Goal: Task Accomplishment & Management: Use online tool/utility

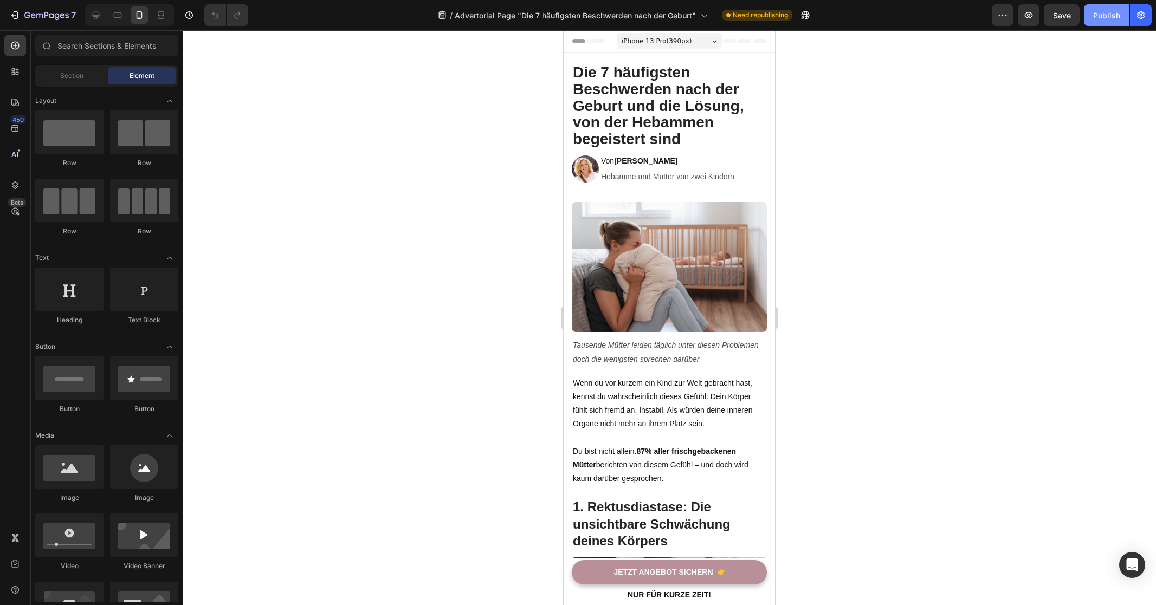
click at [1102, 21] on button "Publish" at bounding box center [1107, 15] width 46 height 22
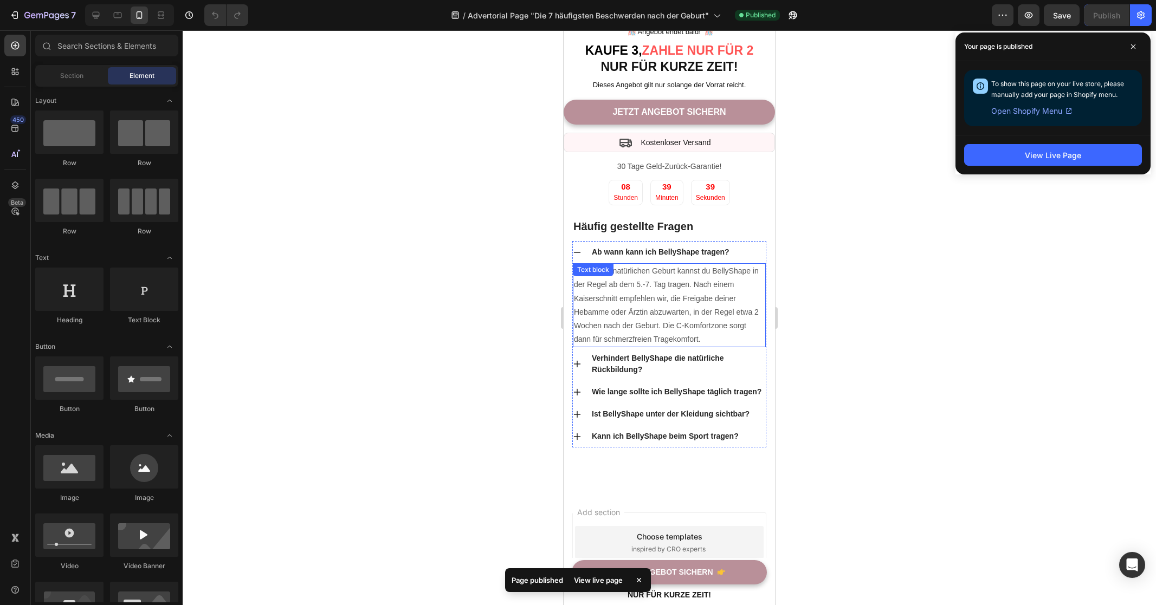
scroll to position [5138, 0]
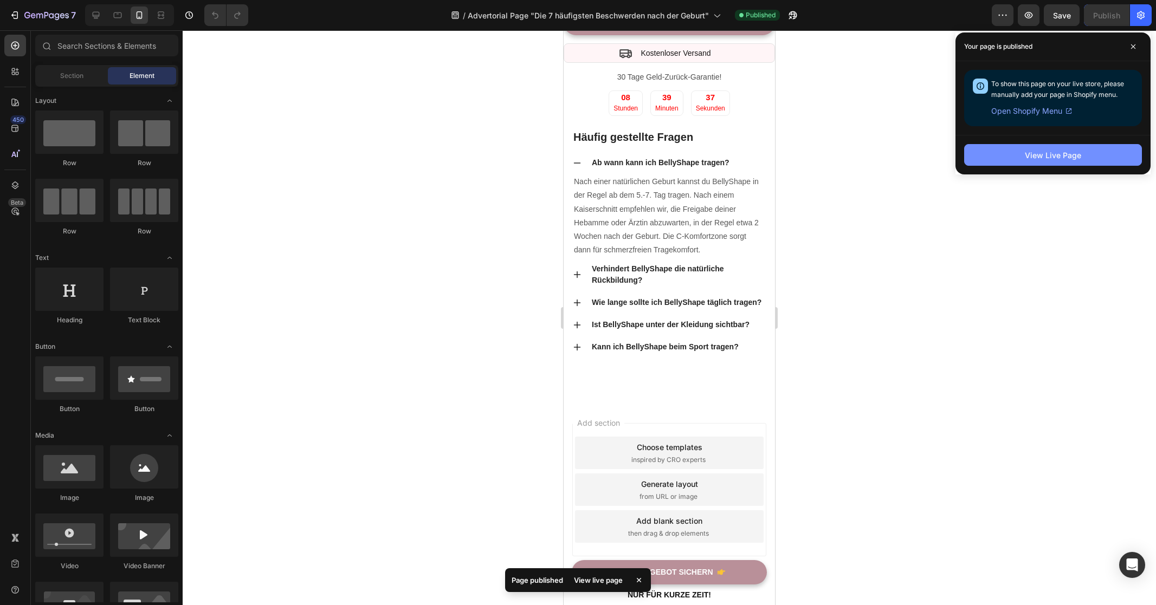
click at [1007, 159] on button "View Live Page" at bounding box center [1053, 155] width 178 height 22
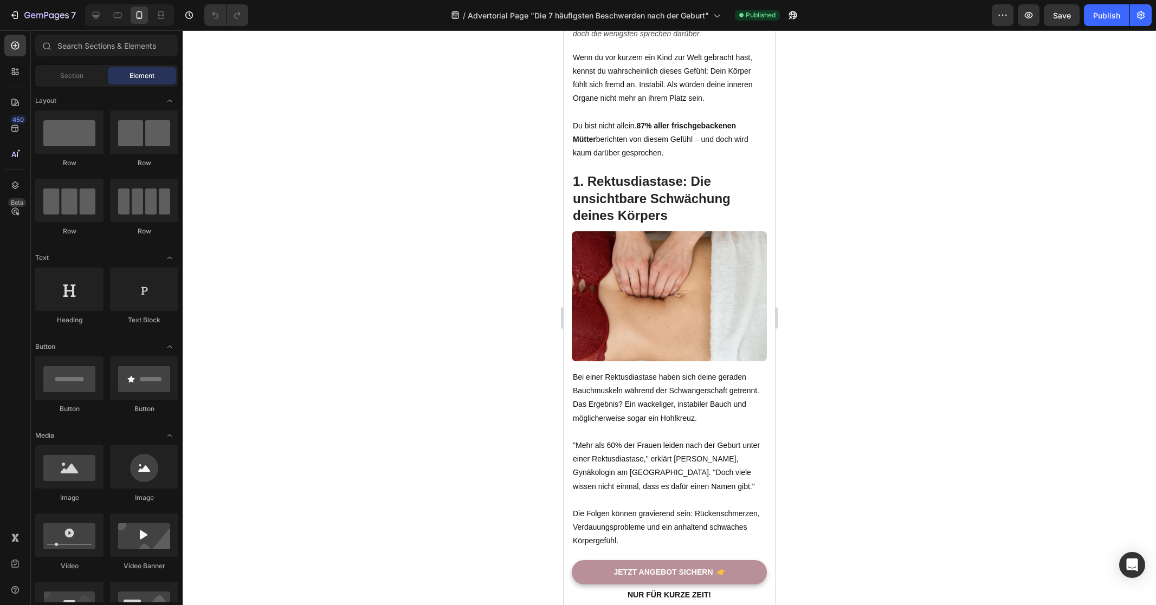
scroll to position [0, 0]
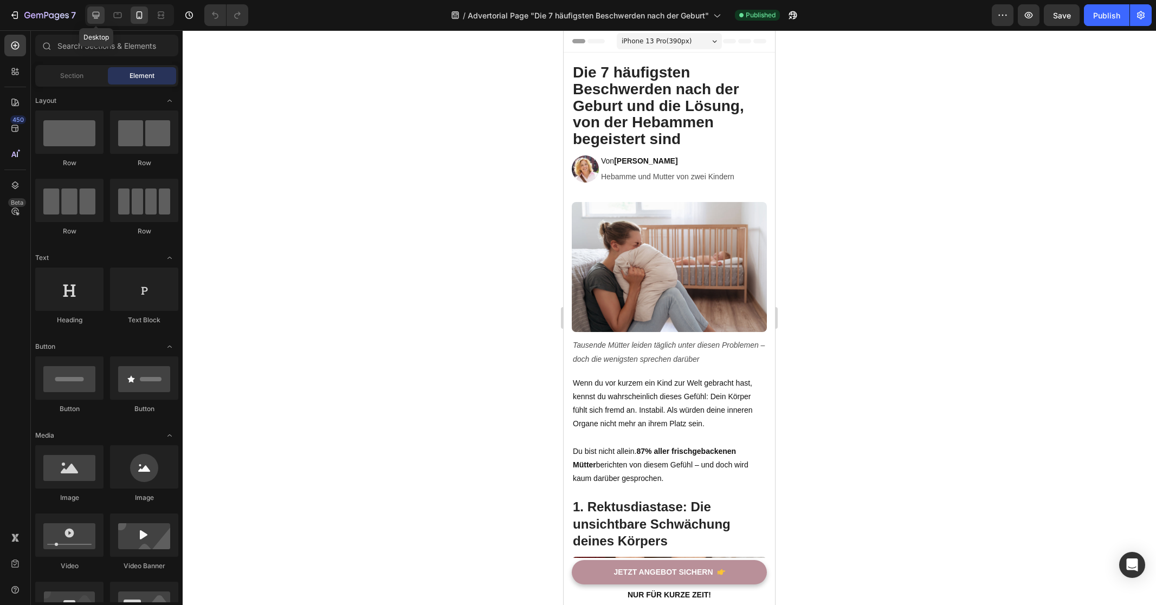
click at [102, 16] on div at bounding box center [95, 15] width 17 height 17
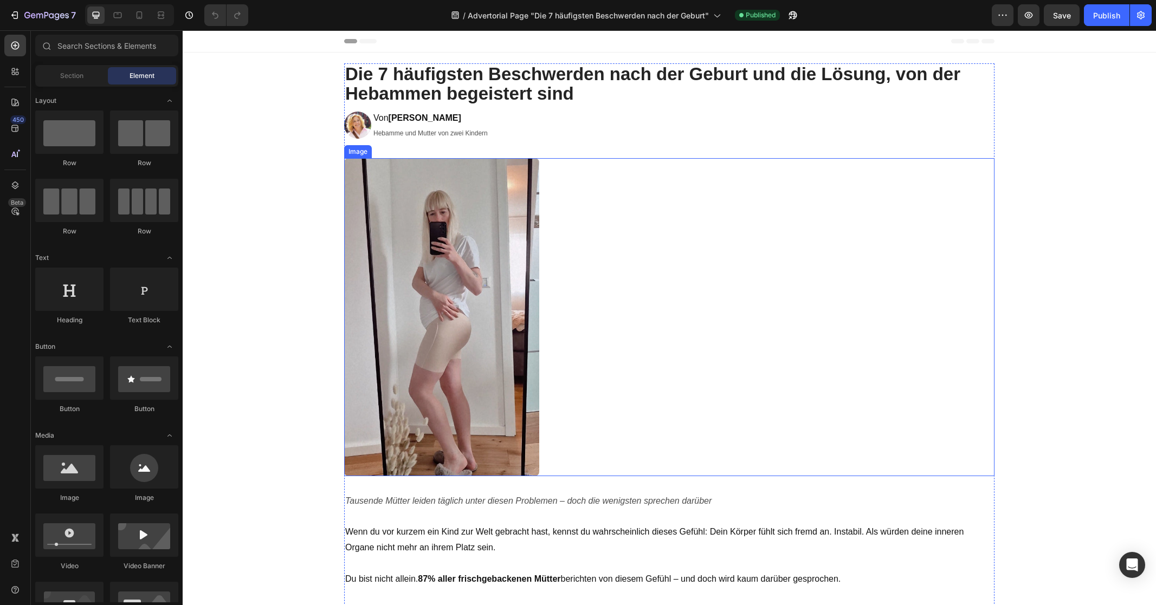
click at [449, 240] on img at bounding box center [441, 317] width 195 height 318
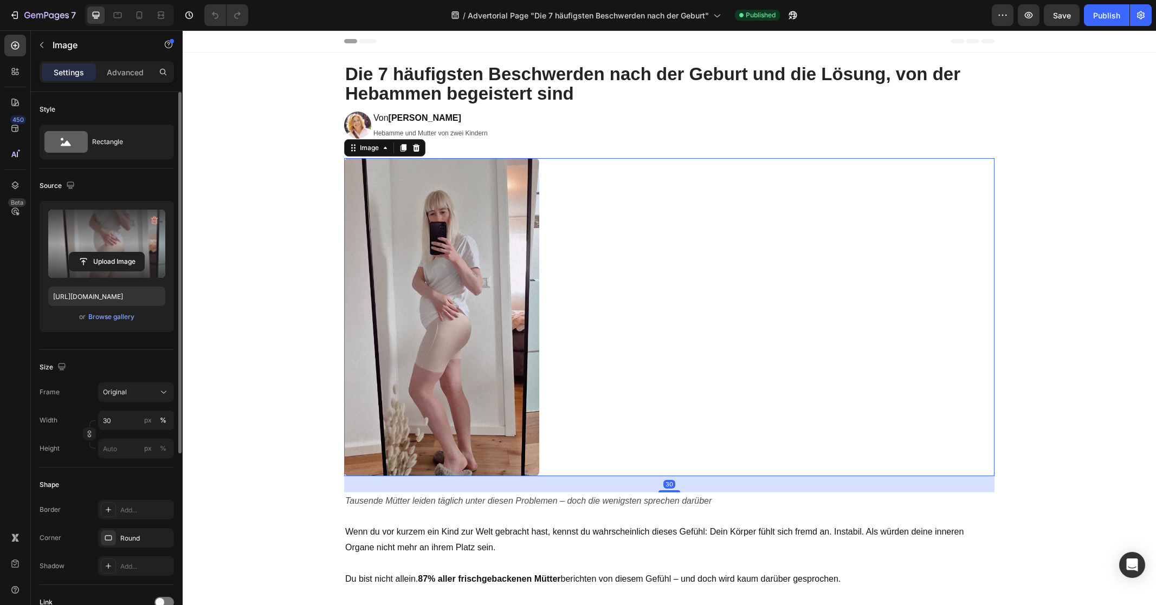
click at [83, 248] on label at bounding box center [106, 244] width 117 height 68
click at [83, 253] on input "file" at bounding box center [106, 262] width 75 height 18
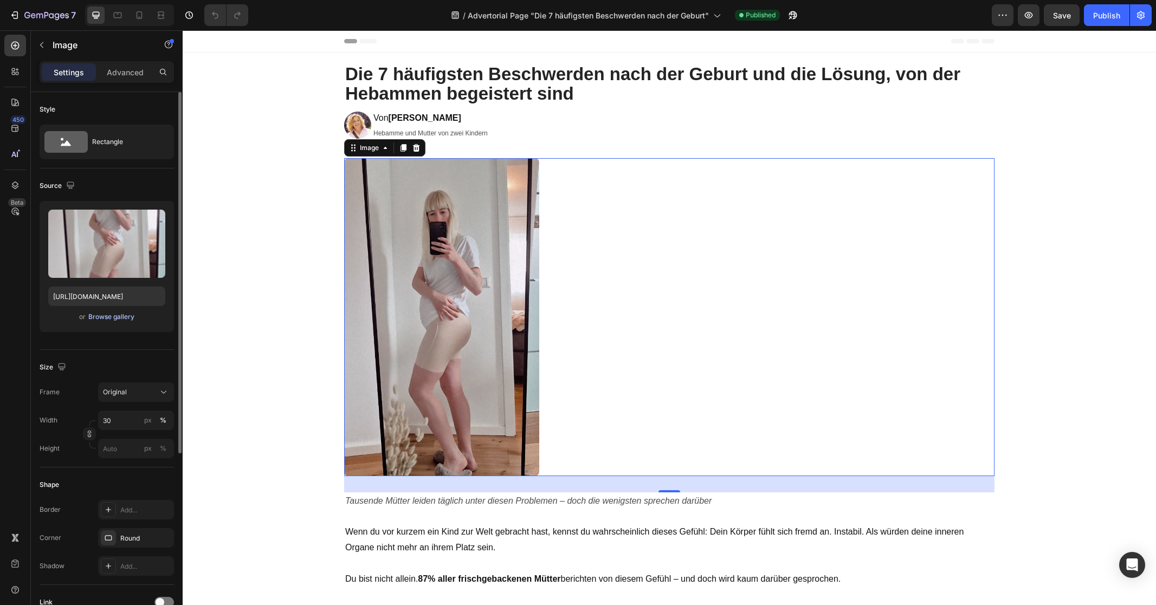
click at [123, 316] on div "Browse gallery" at bounding box center [111, 317] width 46 height 10
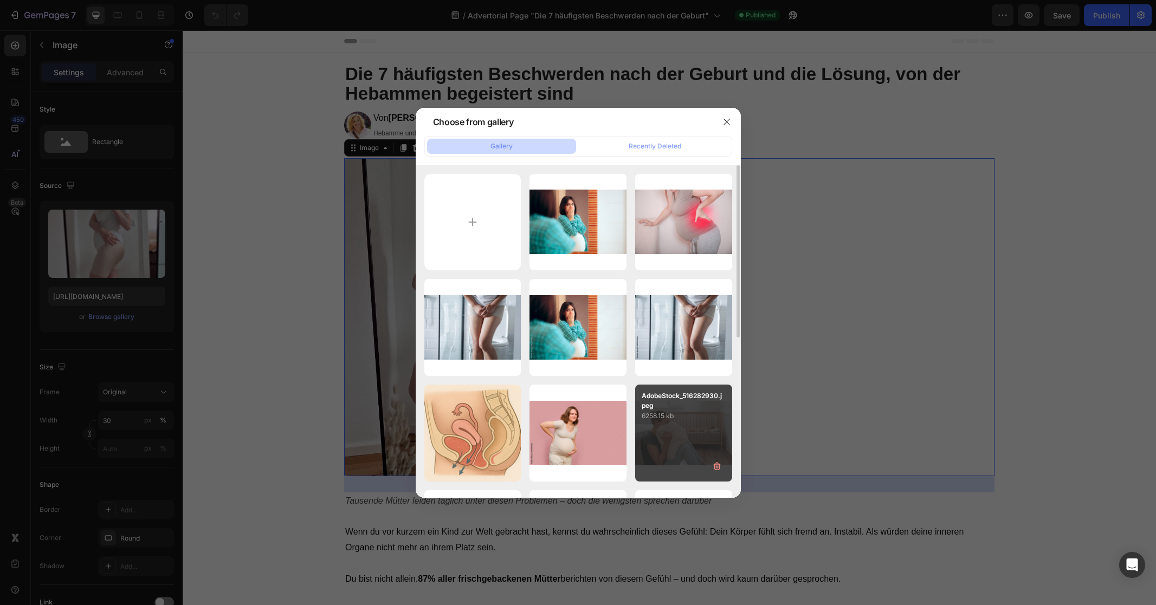
click at [701, 421] on p "6258.15 kb" at bounding box center [684, 416] width 84 height 11
type input "[URL][DOMAIN_NAME]"
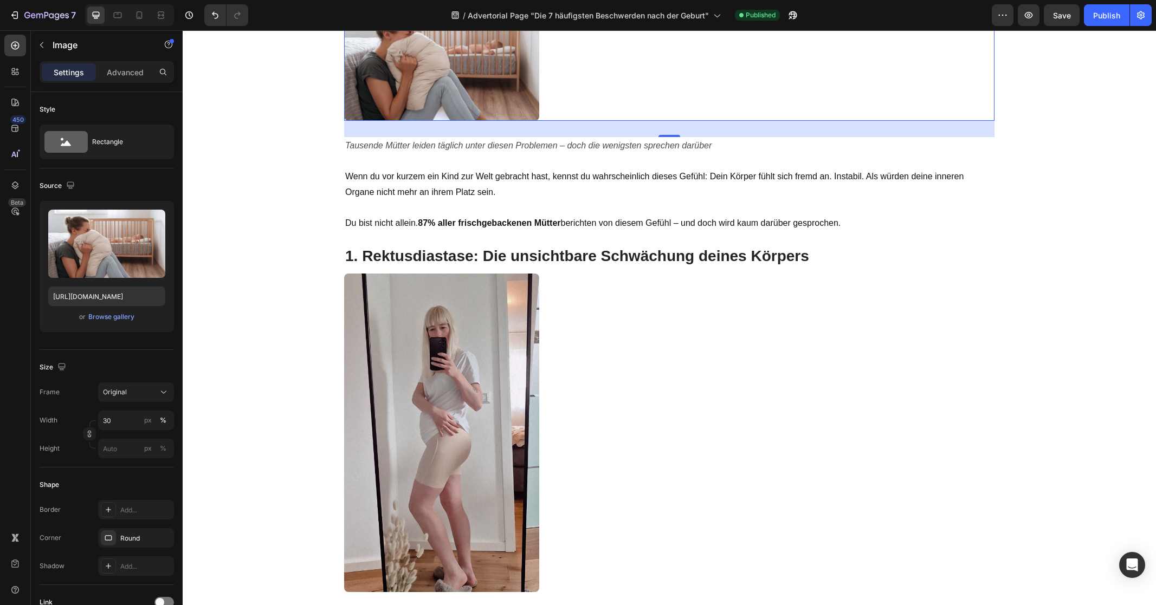
scroll to position [223, 0]
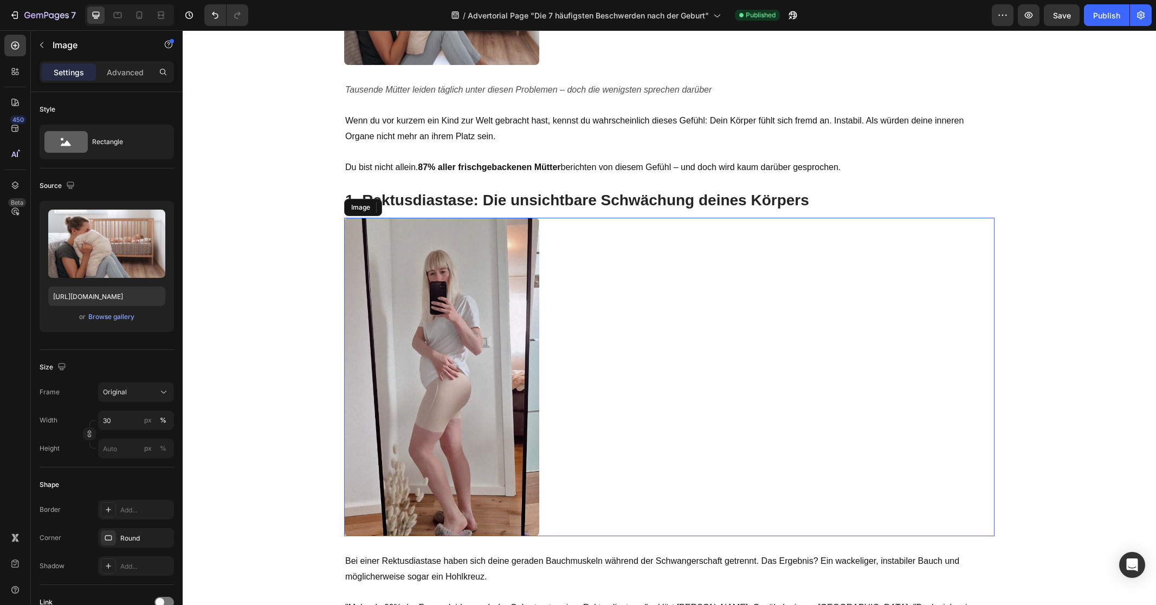
click at [464, 310] on img at bounding box center [441, 377] width 195 height 318
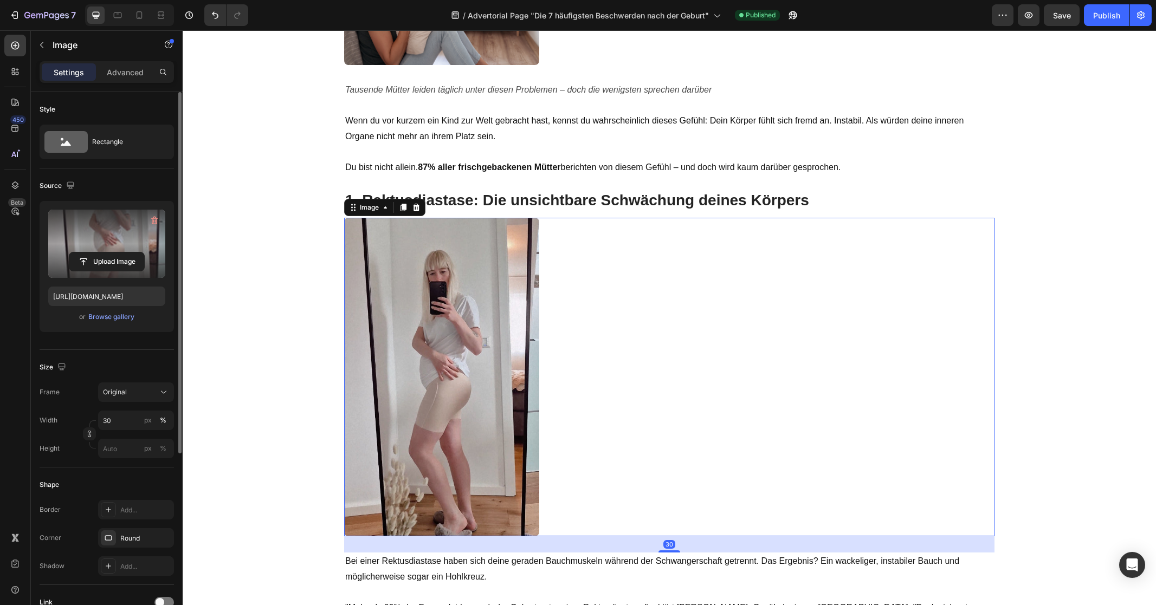
click at [130, 237] on label at bounding box center [106, 244] width 117 height 68
click at [130, 253] on input "file" at bounding box center [106, 262] width 75 height 18
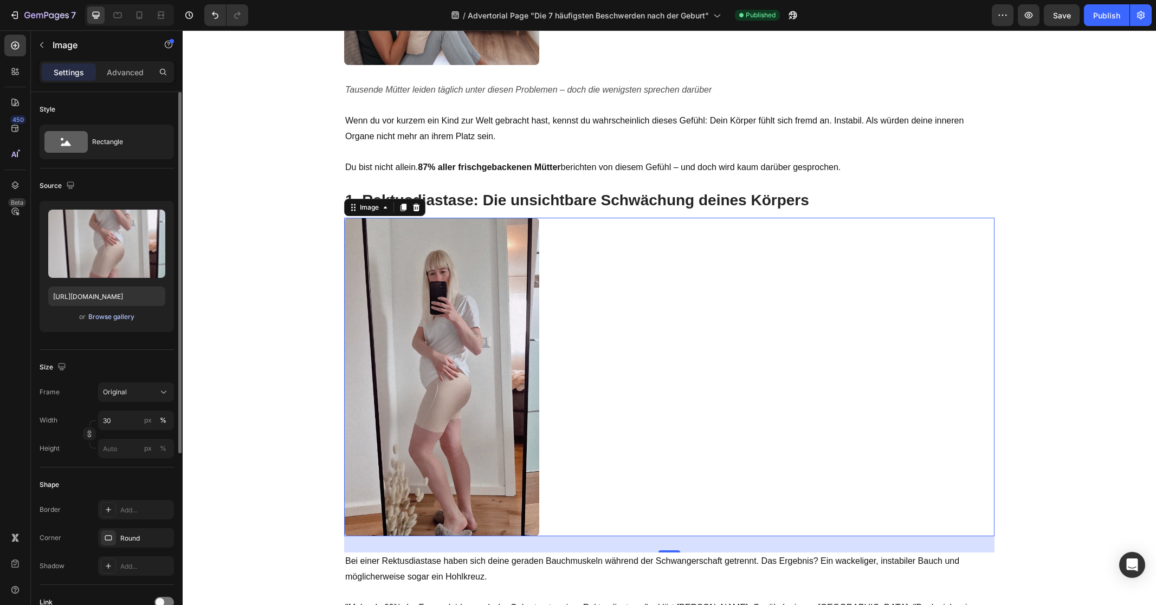
click at [115, 314] on div "Browse gallery" at bounding box center [111, 317] width 46 height 10
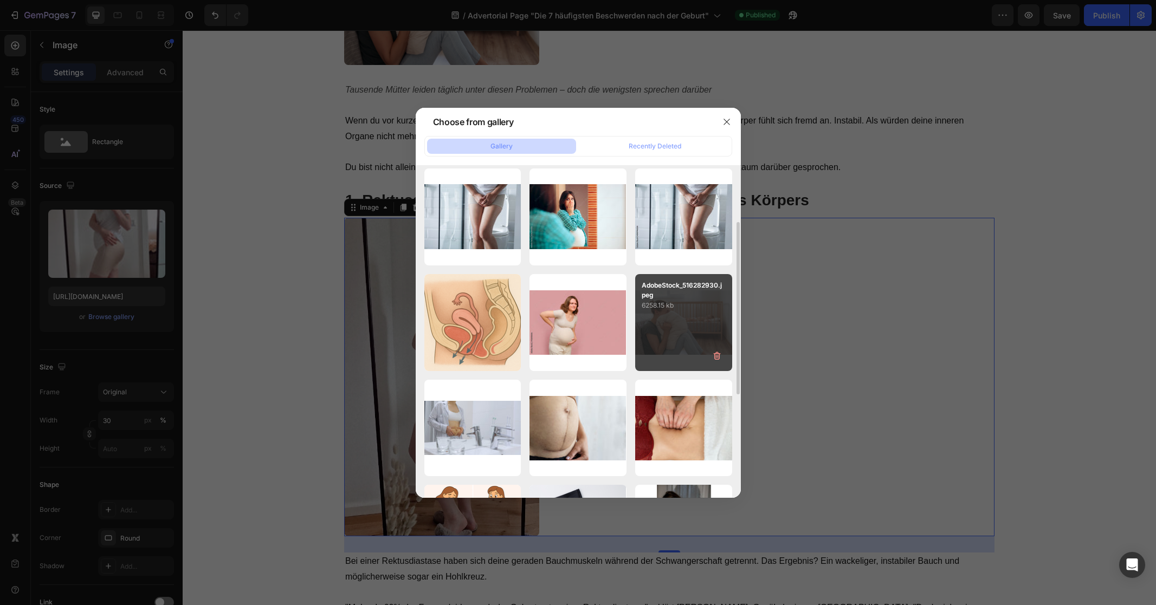
scroll to position [242, 0]
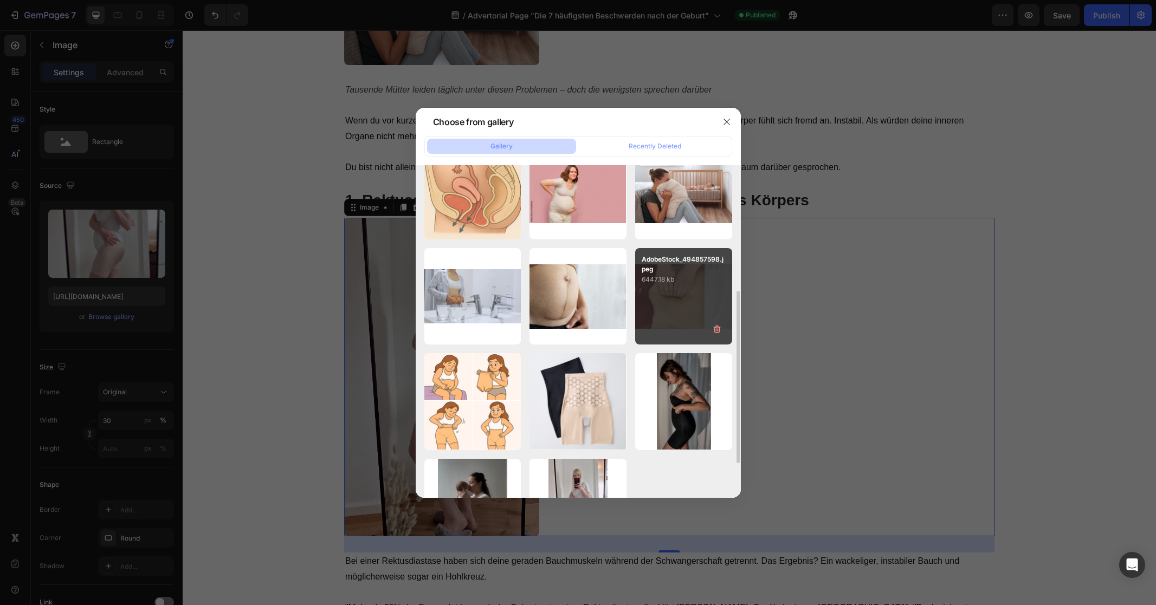
click at [684, 305] on div "AdobeStock_494857598.jpeg 6447.18 kb" at bounding box center [683, 296] width 97 height 97
type input "[URL][DOMAIN_NAME]"
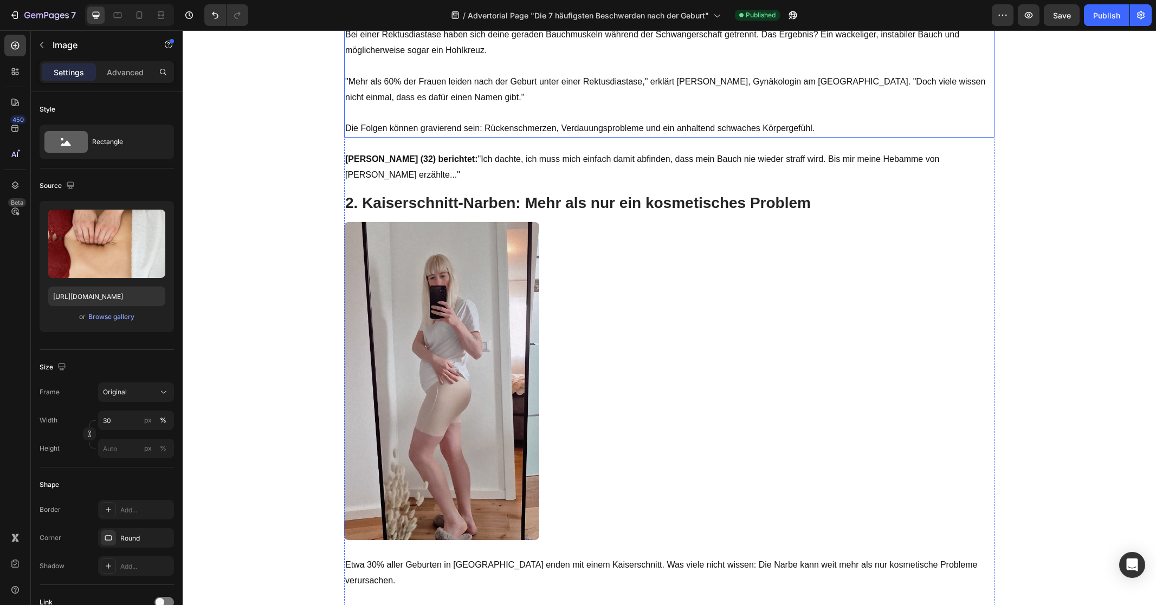
scroll to position [859, 0]
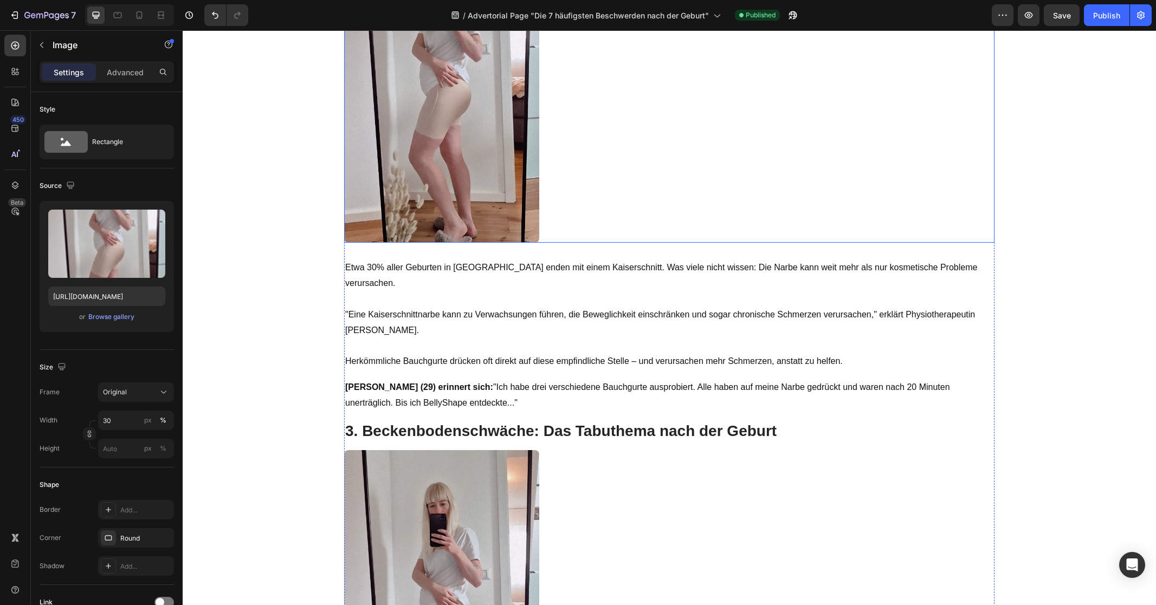
click at [428, 243] on img at bounding box center [441, 84] width 195 height 318
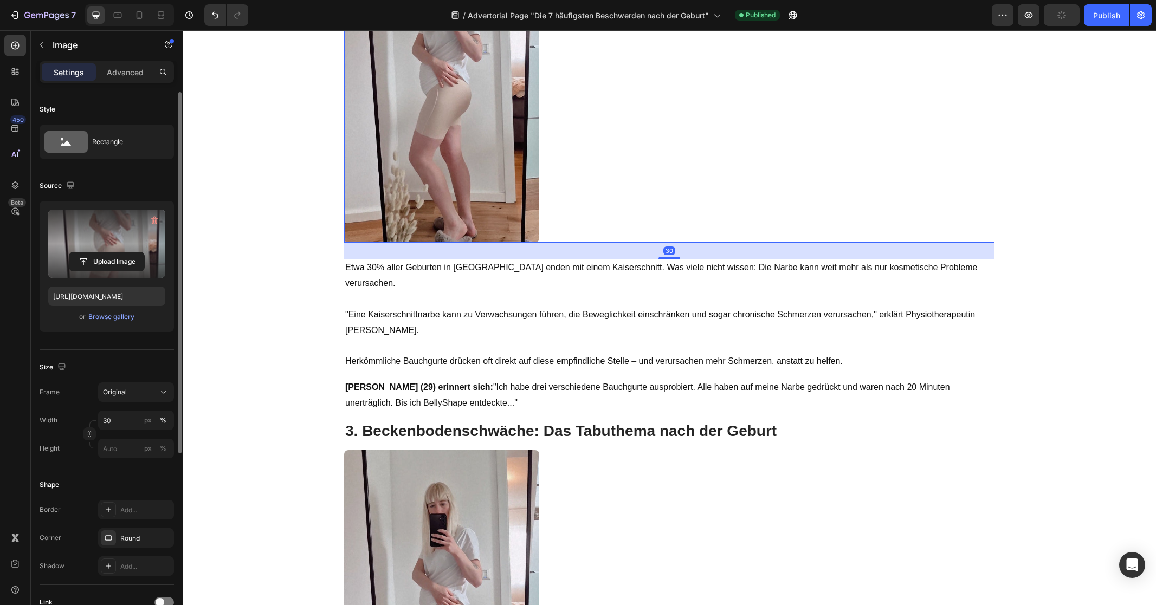
click at [132, 231] on label at bounding box center [106, 244] width 117 height 68
click at [132, 253] on input "file" at bounding box center [106, 262] width 75 height 18
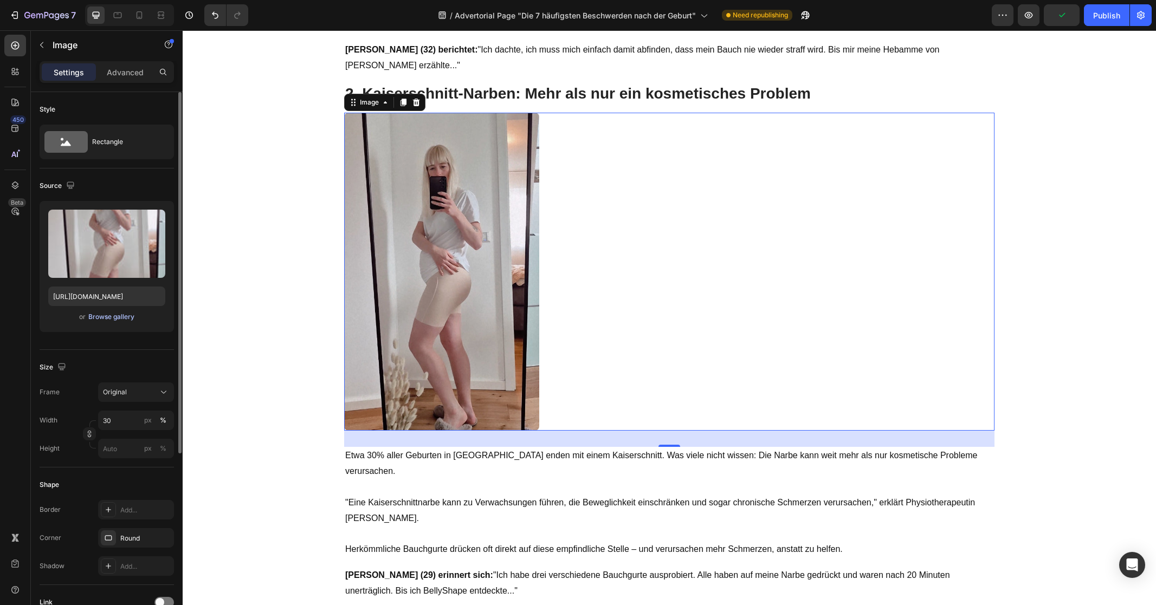
click at [126, 319] on div "Browse gallery" at bounding box center [111, 317] width 46 height 10
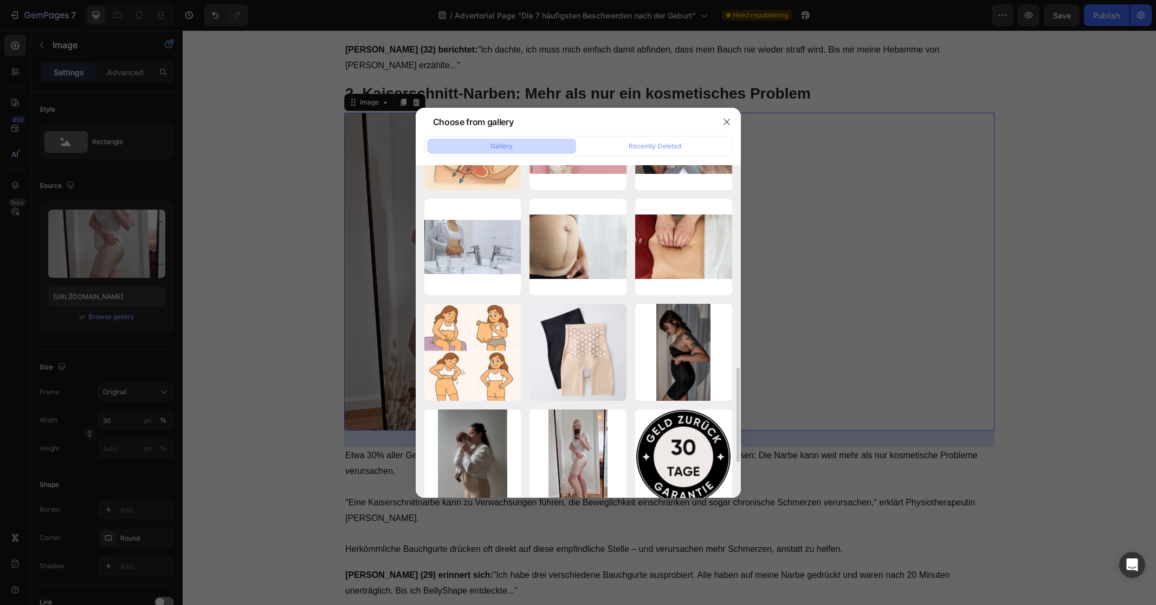
scroll to position [180, 0]
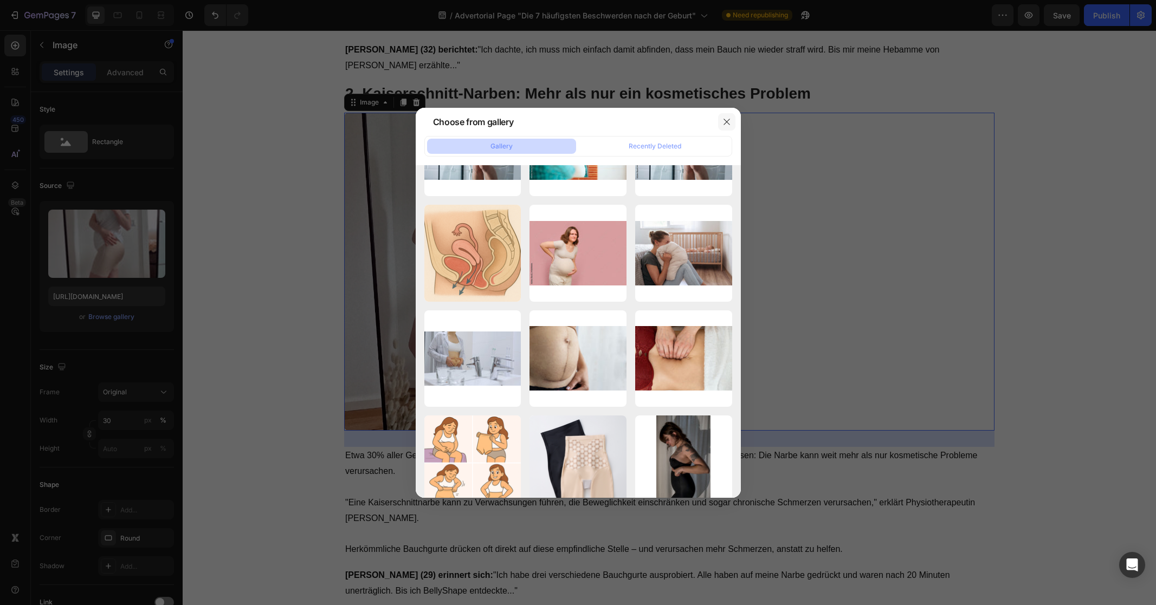
click at [726, 125] on icon "button" at bounding box center [726, 122] width 9 height 9
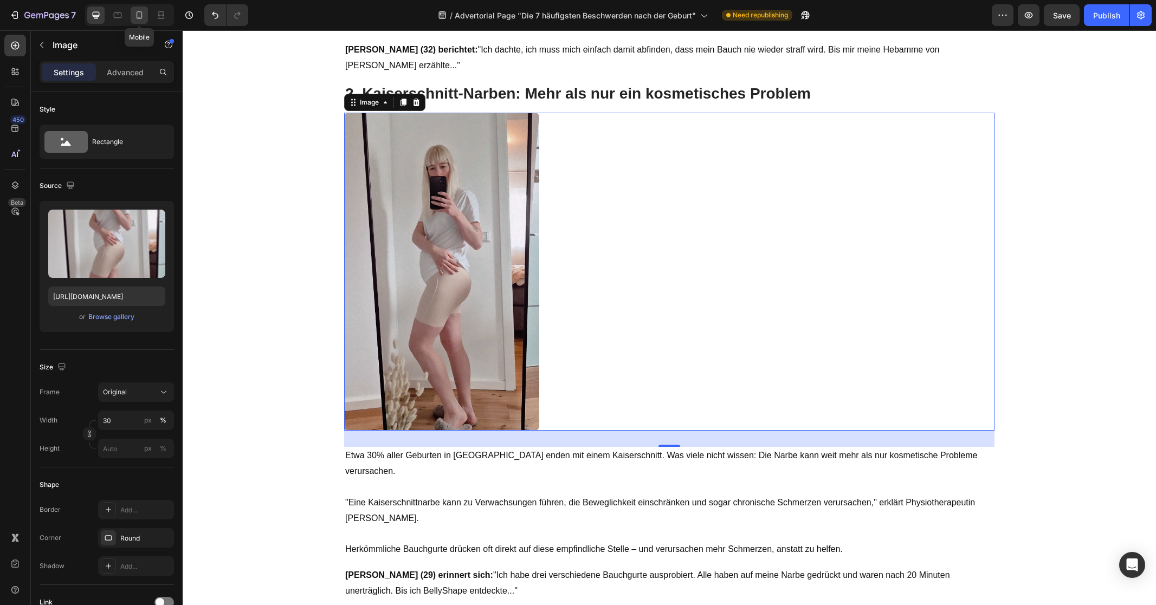
click at [135, 12] on icon at bounding box center [139, 15] width 11 height 11
type input "[URL][DOMAIN_NAME]"
type input "100"
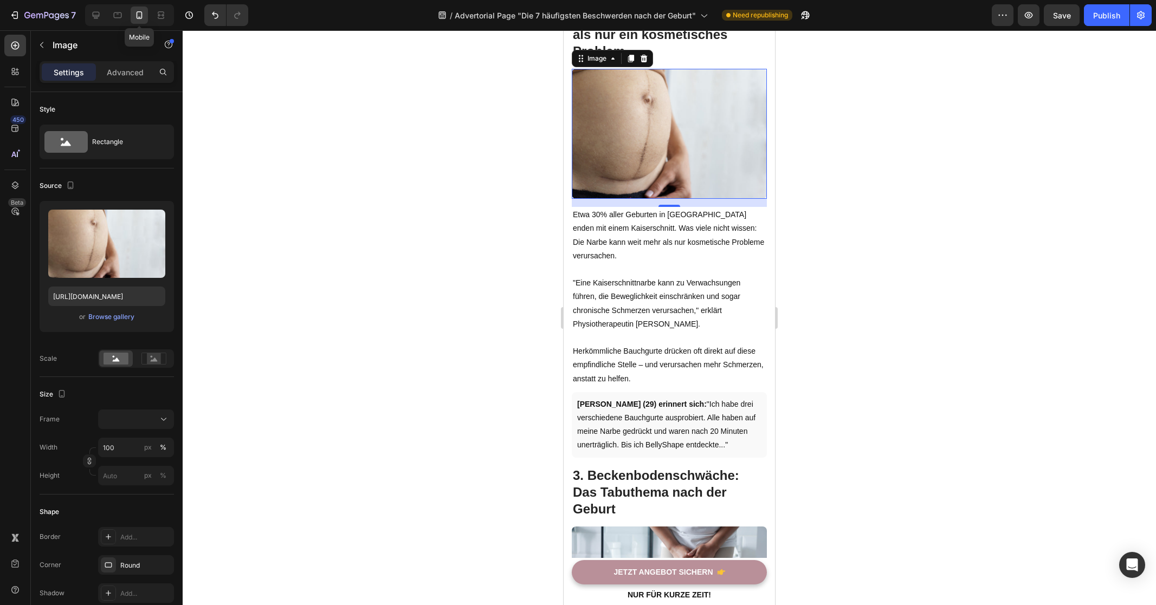
scroll to position [955, 0]
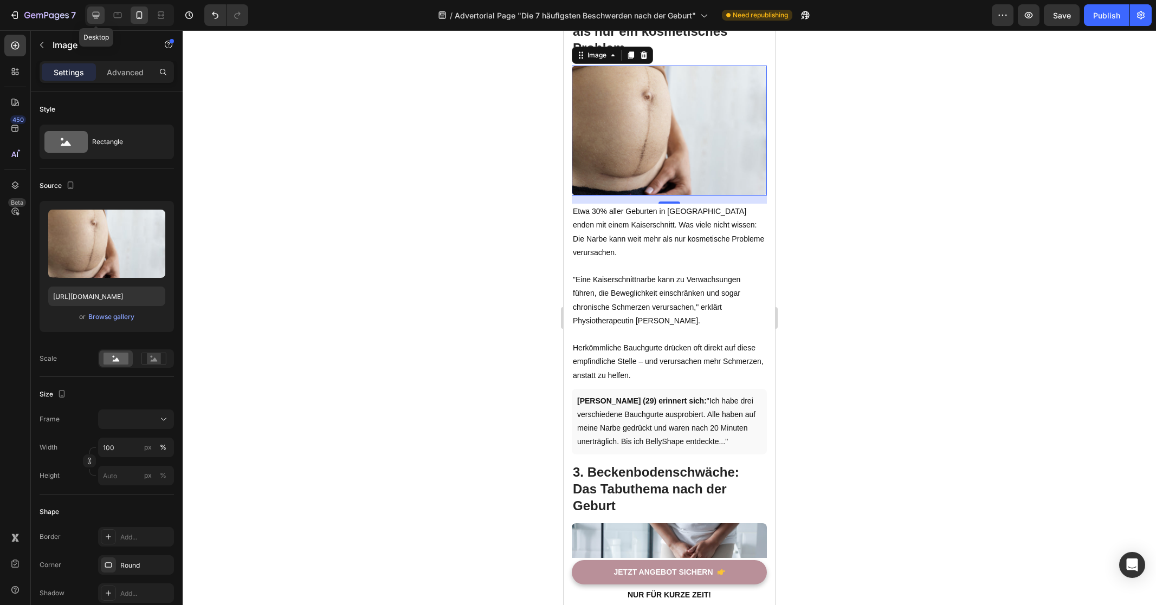
click at [102, 14] on div at bounding box center [95, 15] width 17 height 17
type input "[URL][DOMAIN_NAME]"
type input "30"
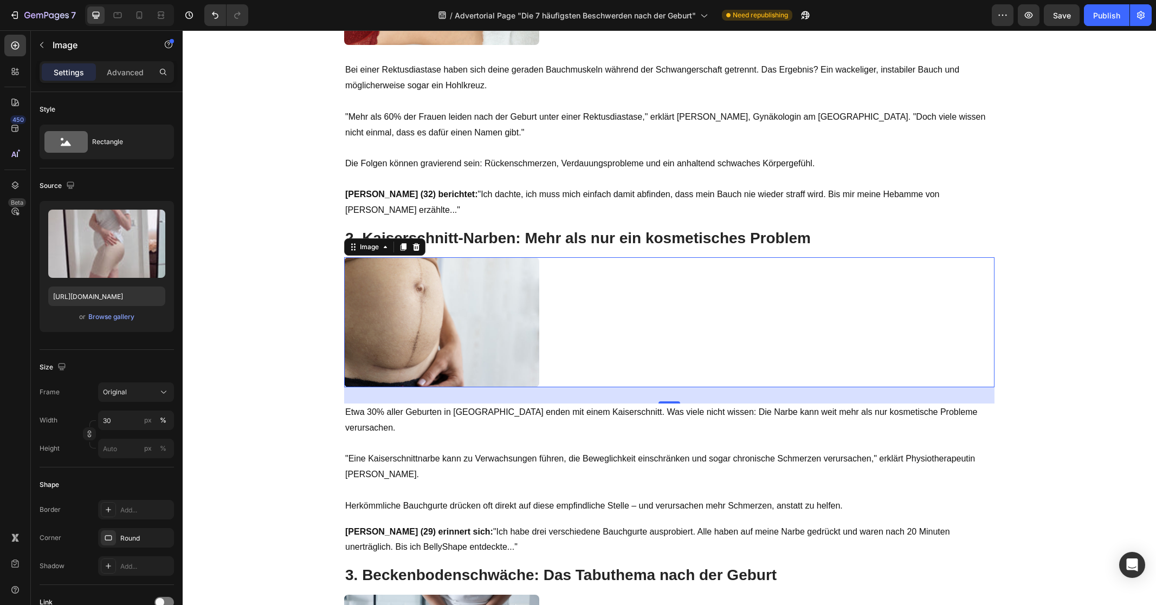
scroll to position [645, 0]
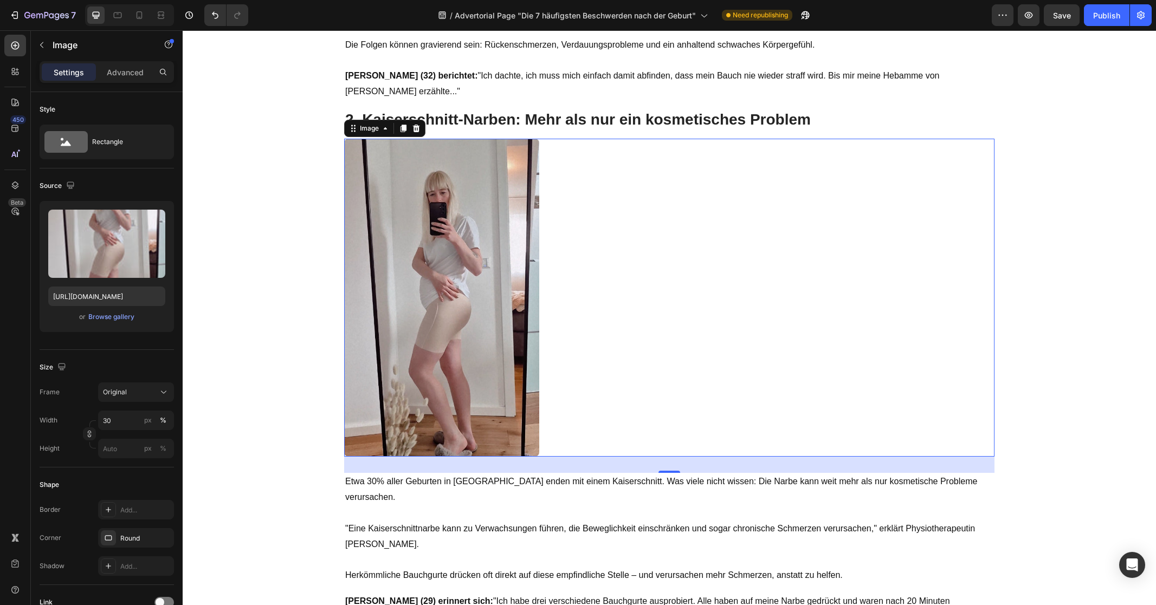
click at [434, 302] on img at bounding box center [441, 298] width 195 height 318
click at [114, 321] on div "Browse gallery" at bounding box center [111, 317] width 46 height 10
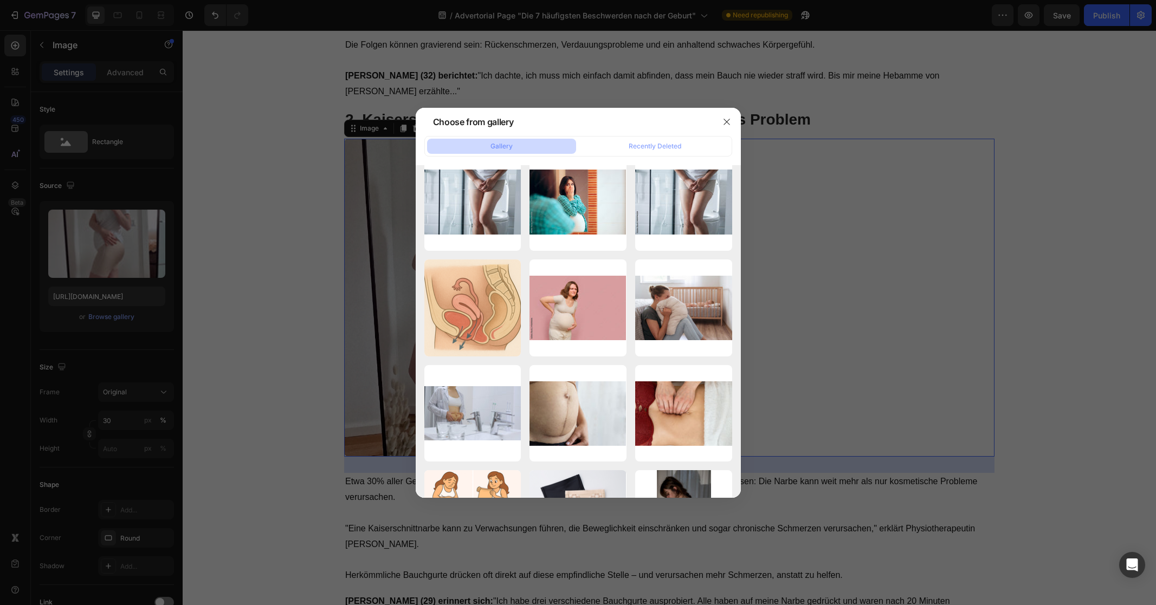
scroll to position [237, 0]
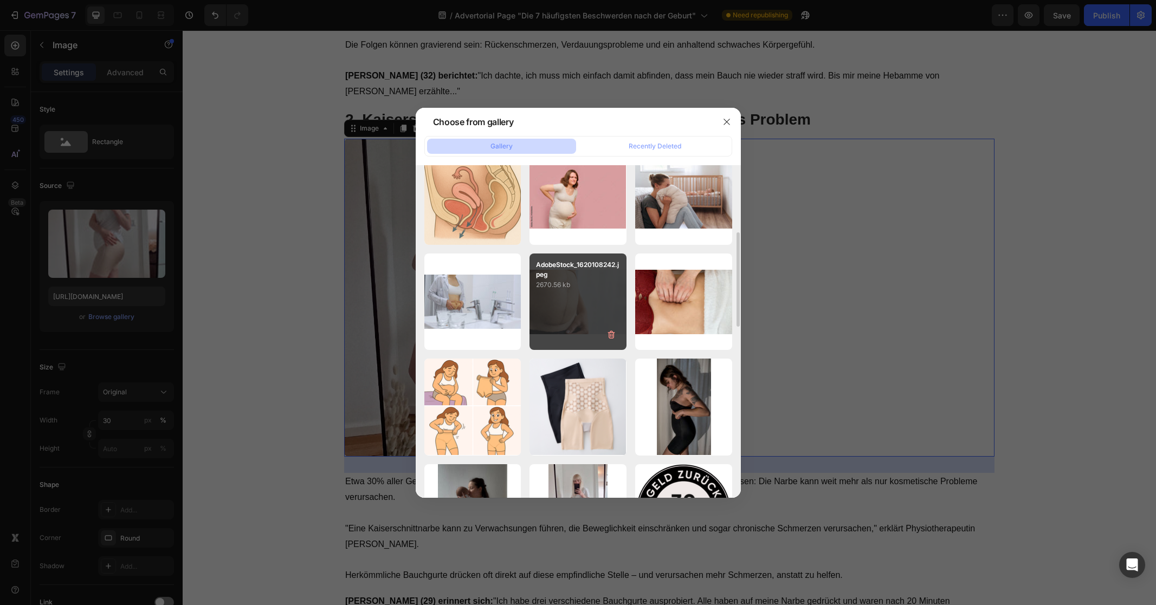
click at [595, 304] on div "AdobeStock_1620108242.jpeg 2670.56 kb" at bounding box center [577, 302] width 97 height 97
type input "[URL][DOMAIN_NAME]"
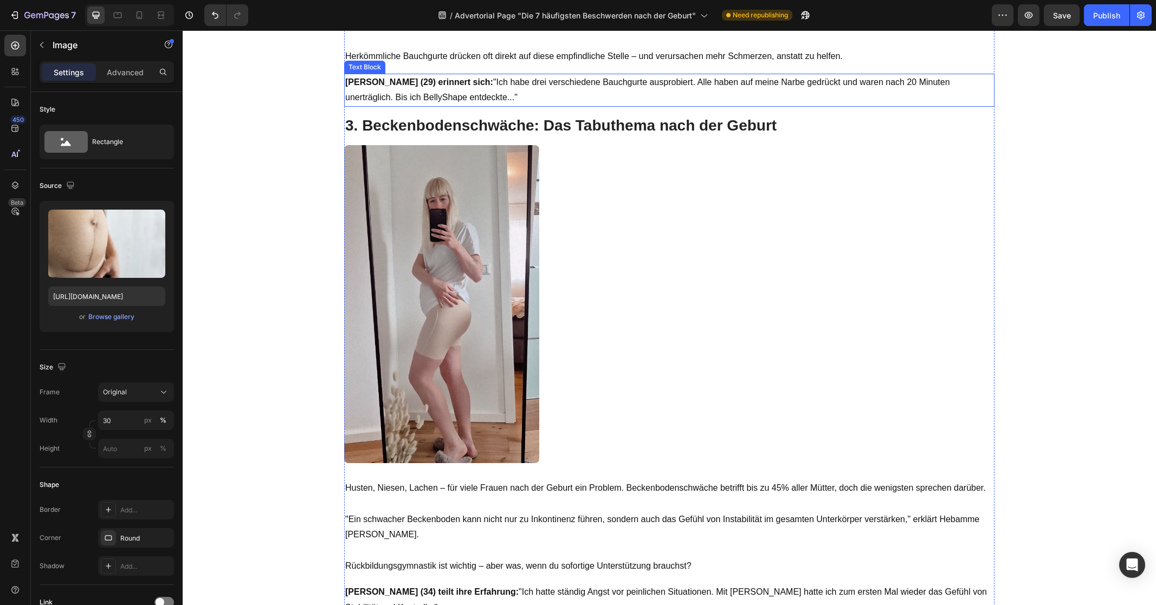
scroll to position [1090, 0]
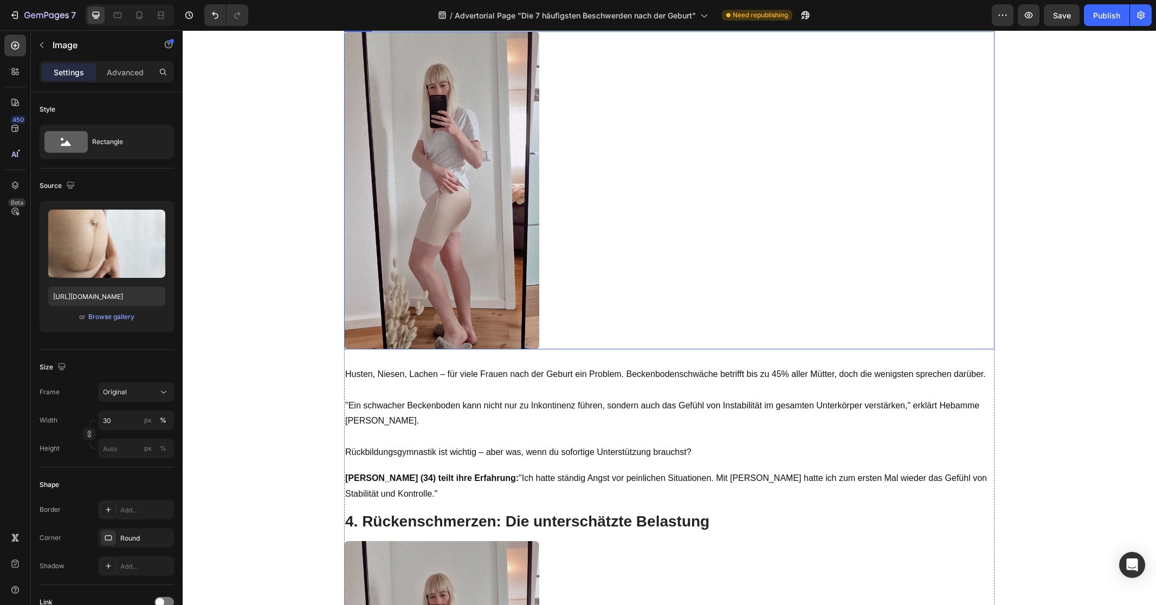
click at [499, 302] on img at bounding box center [441, 190] width 195 height 318
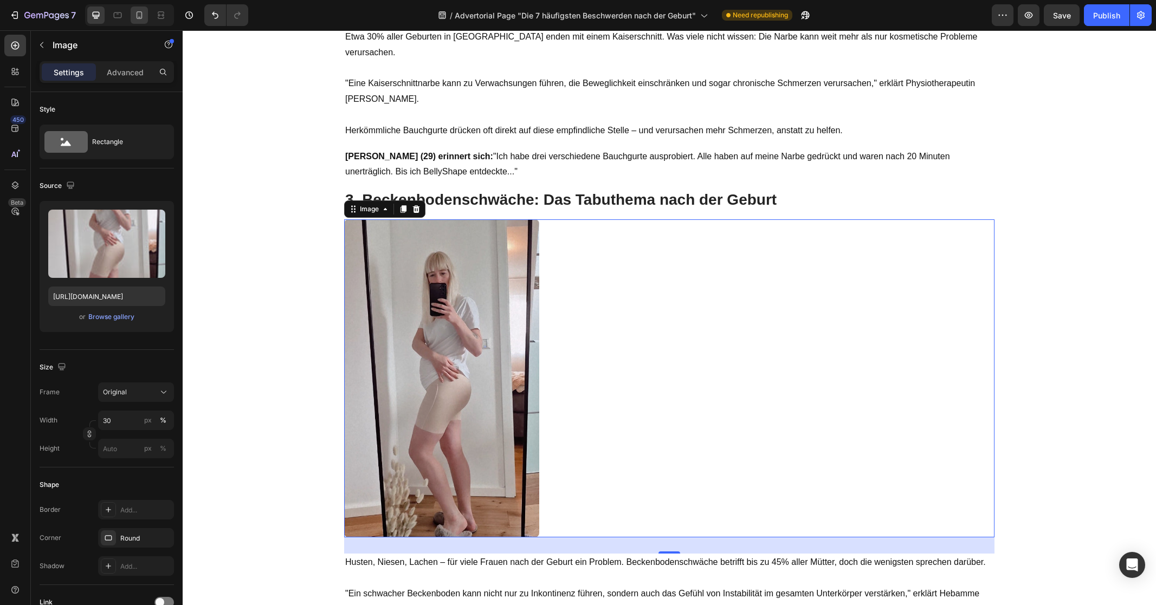
click at [140, 22] on div at bounding box center [139, 15] width 17 height 17
type input "[URL][DOMAIN_NAME]"
type input "100"
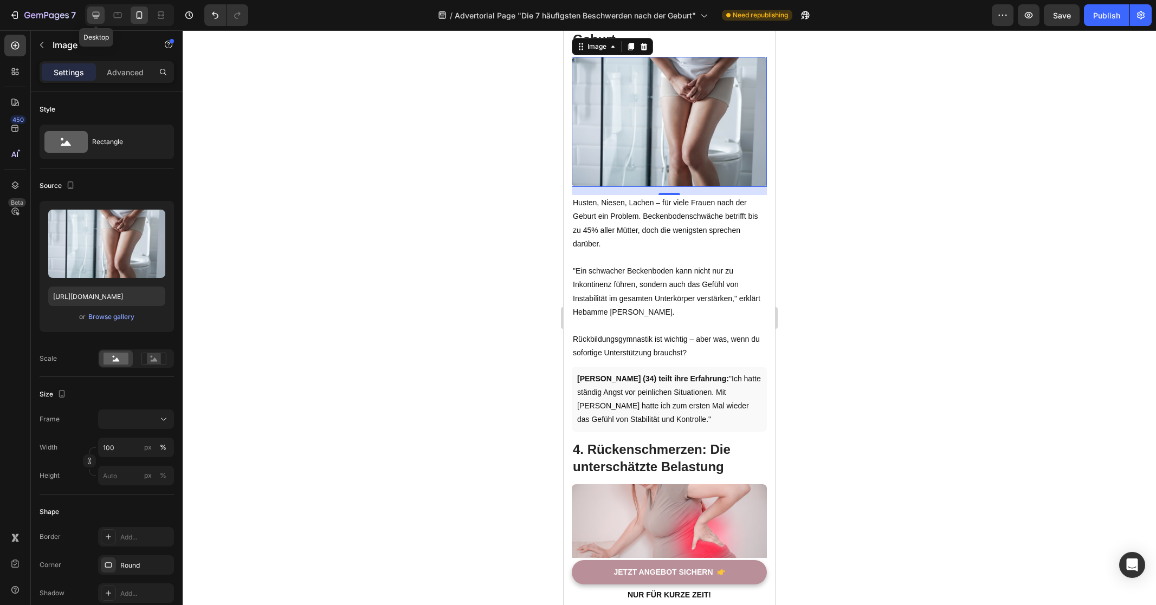
click at [100, 21] on div at bounding box center [95, 15] width 17 height 17
type input "[URL][DOMAIN_NAME]"
type input "30"
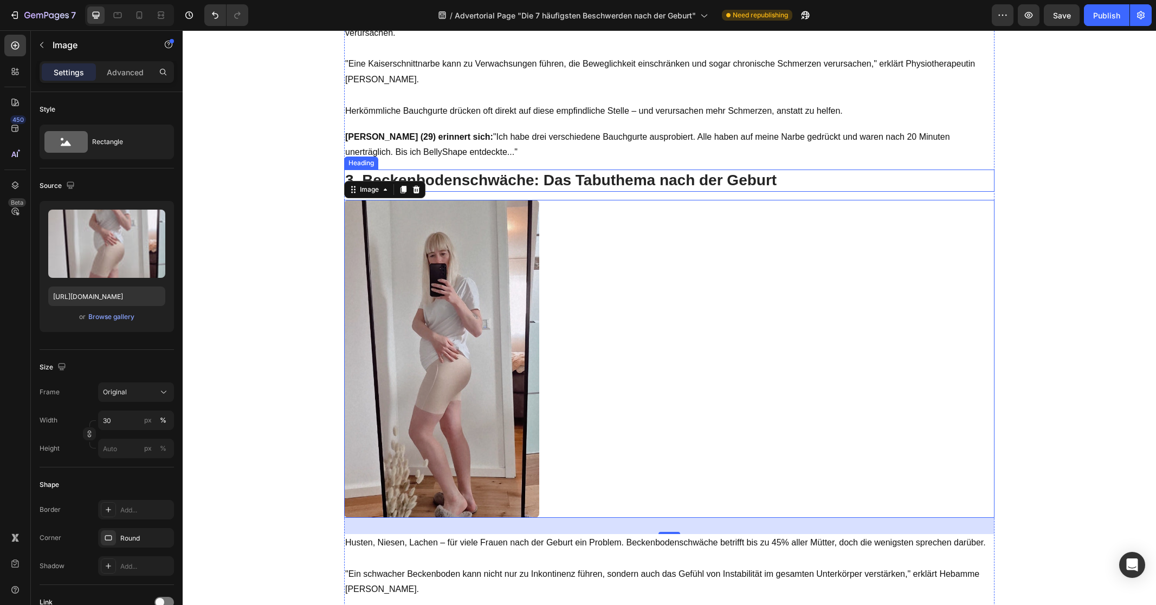
scroll to position [928, 0]
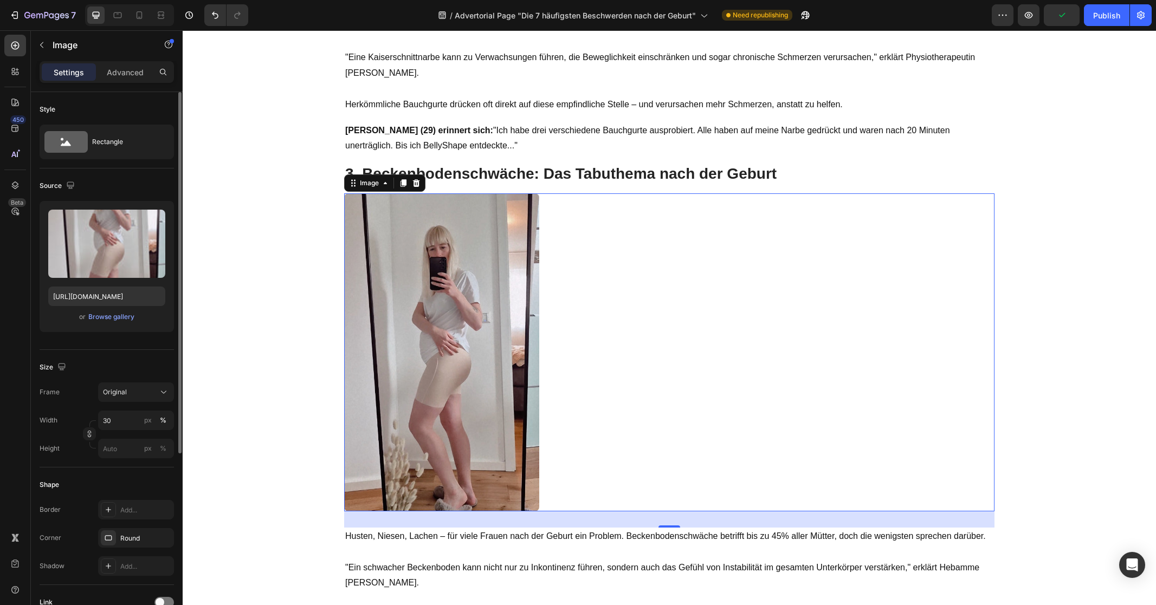
click at [122, 322] on div "or Browse gallery" at bounding box center [106, 316] width 117 height 13
click at [123, 321] on div "Browse gallery" at bounding box center [111, 317] width 46 height 10
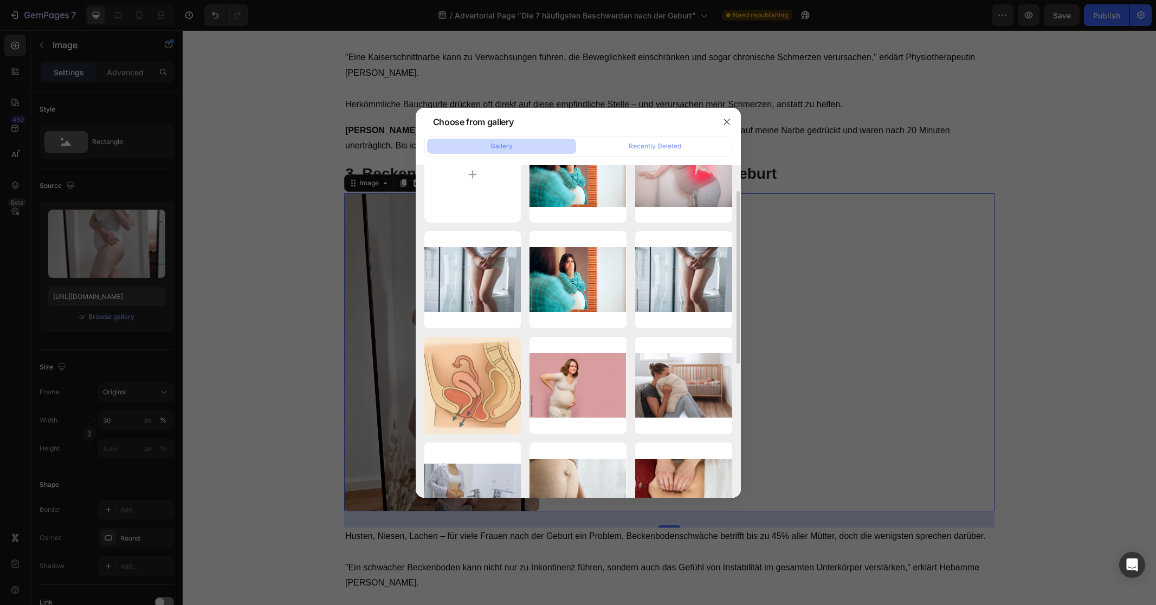
scroll to position [54, 0]
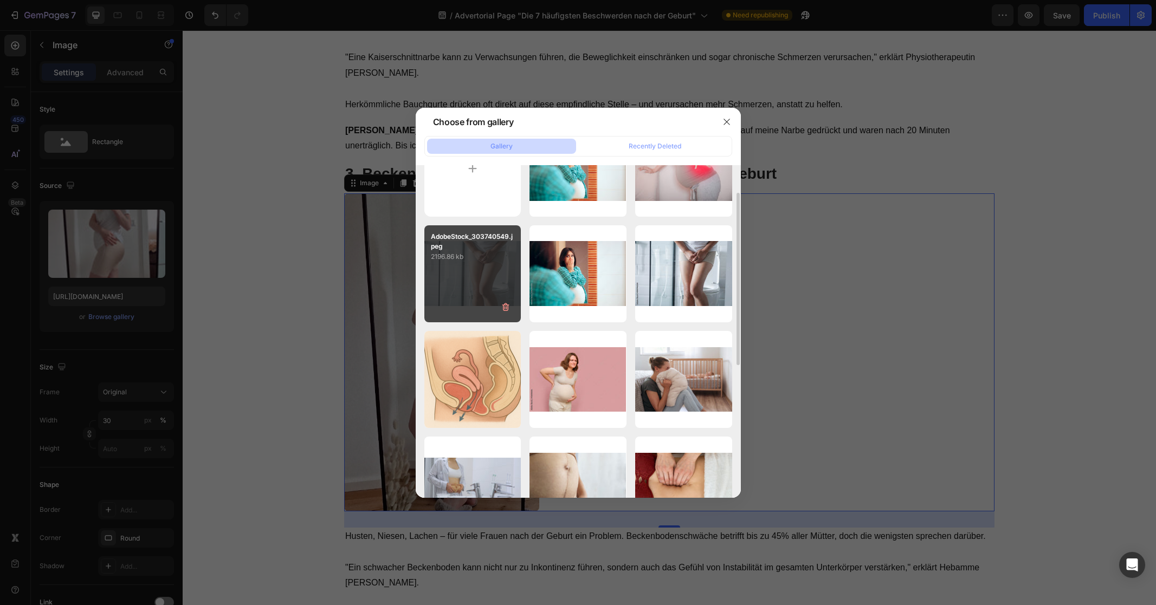
click at [494, 268] on div "AdobeStock_303740549.jpeg 2196.86 kb" at bounding box center [472, 273] width 97 height 97
type input "[URL][DOMAIN_NAME]"
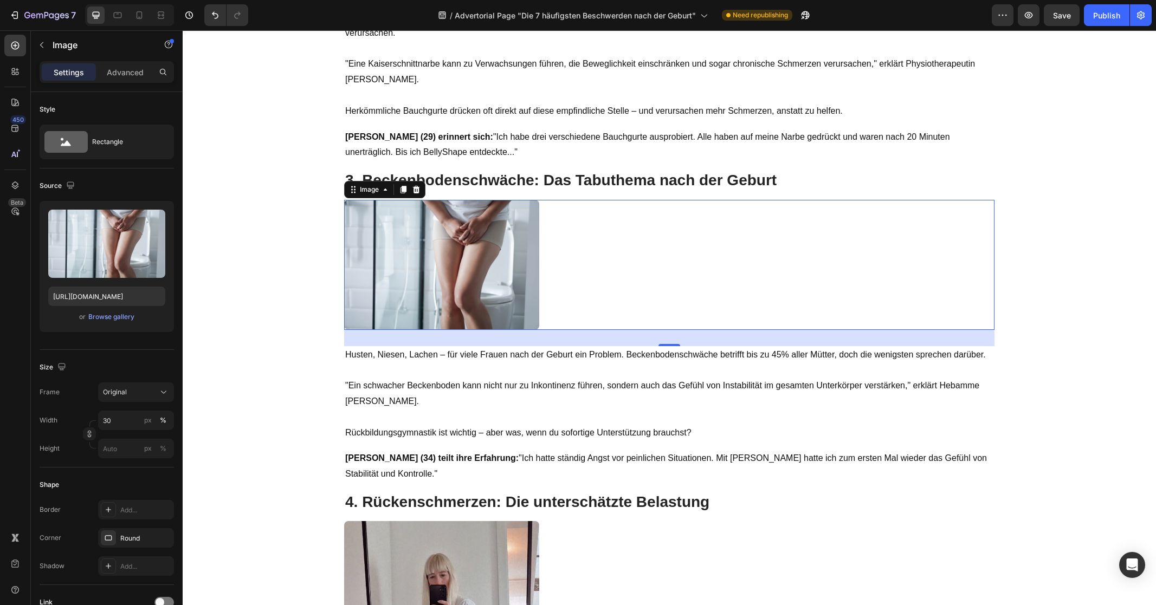
scroll to position [1203, 0]
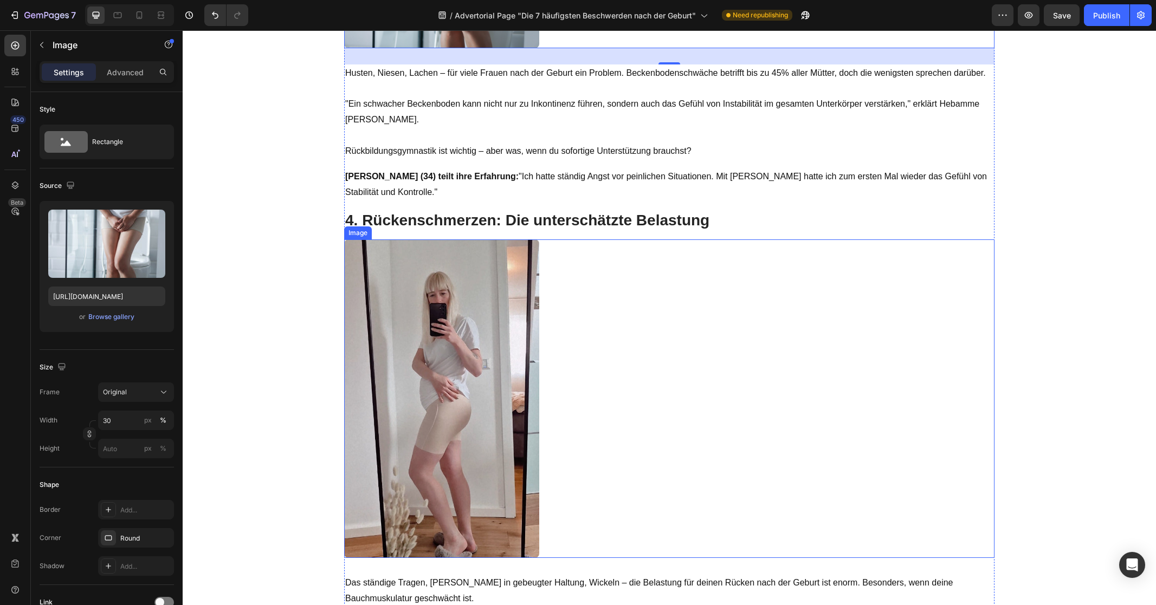
click at [509, 299] on img at bounding box center [441, 399] width 195 height 318
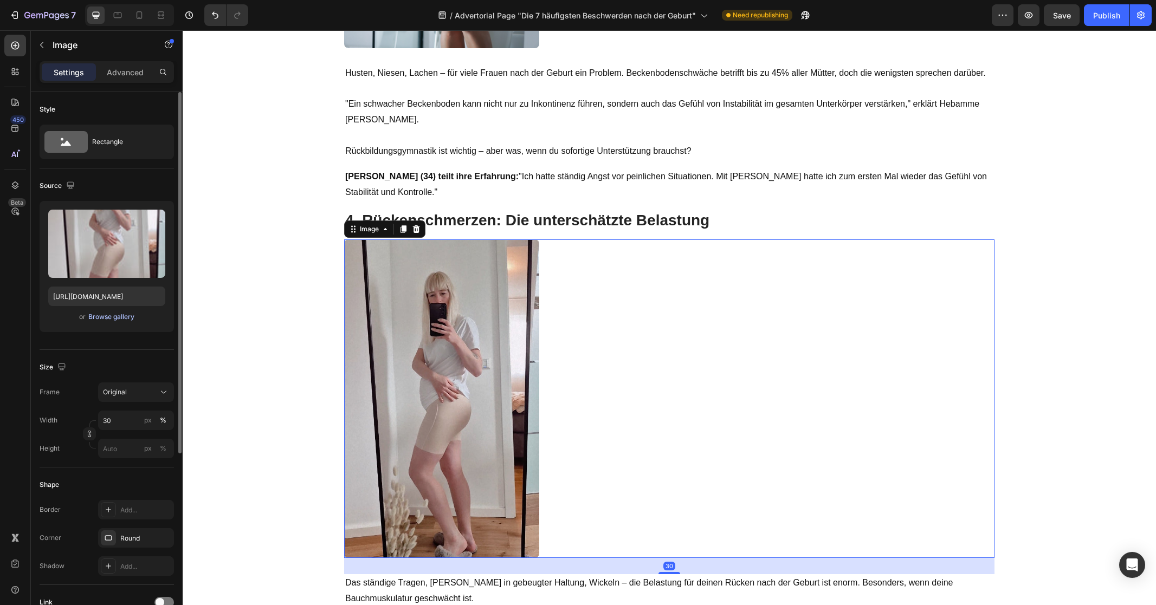
click at [105, 316] on div "Browse gallery" at bounding box center [111, 317] width 46 height 10
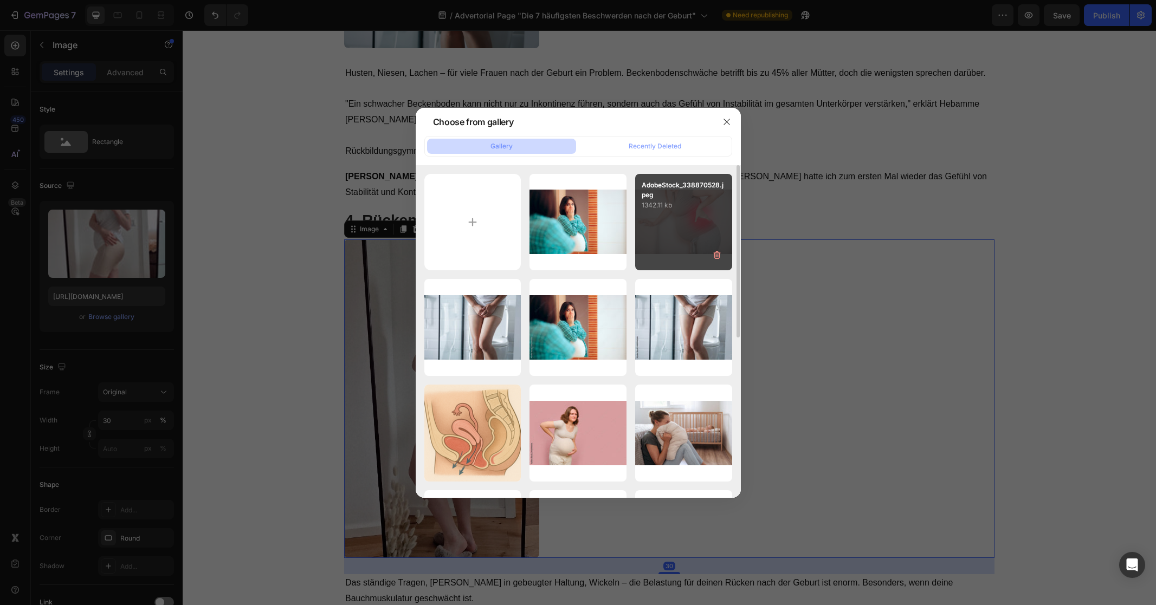
click at [661, 219] on div "AdobeStock_338870528.jpeg 1342.11 kb" at bounding box center [683, 222] width 97 height 97
type input "[URL][DOMAIN_NAME]"
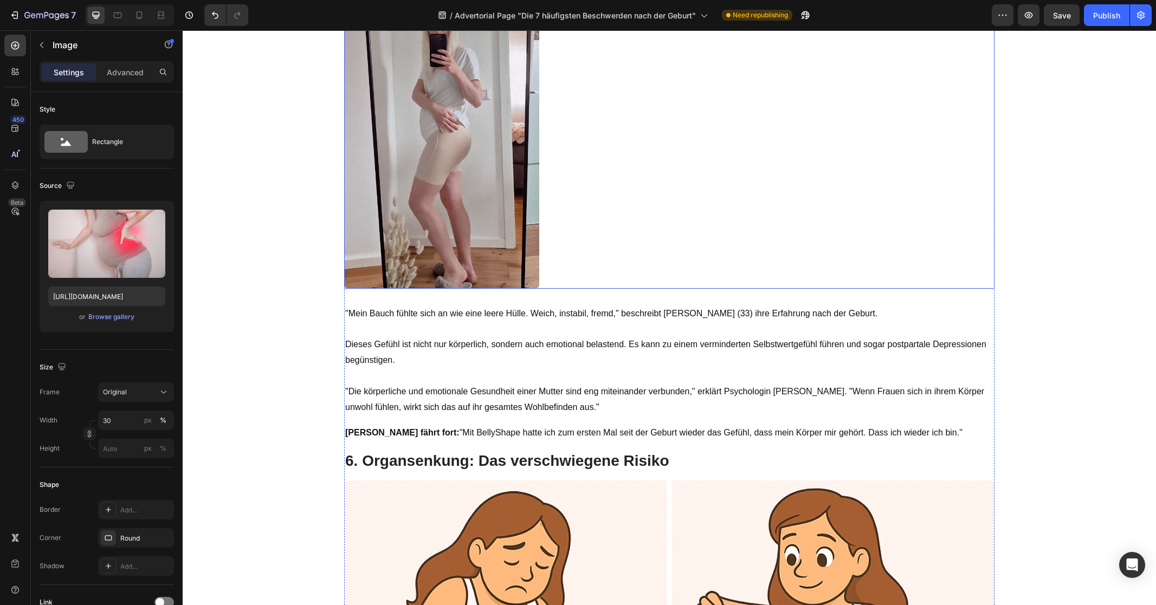
scroll to position [1590, 0]
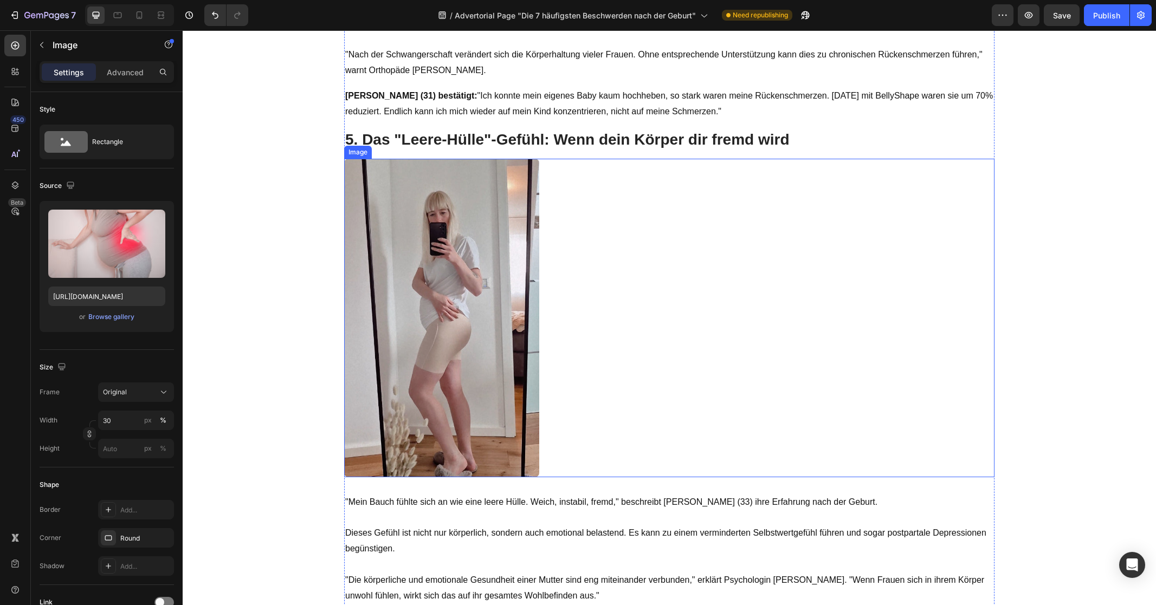
click at [573, 302] on div at bounding box center [669, 318] width 650 height 318
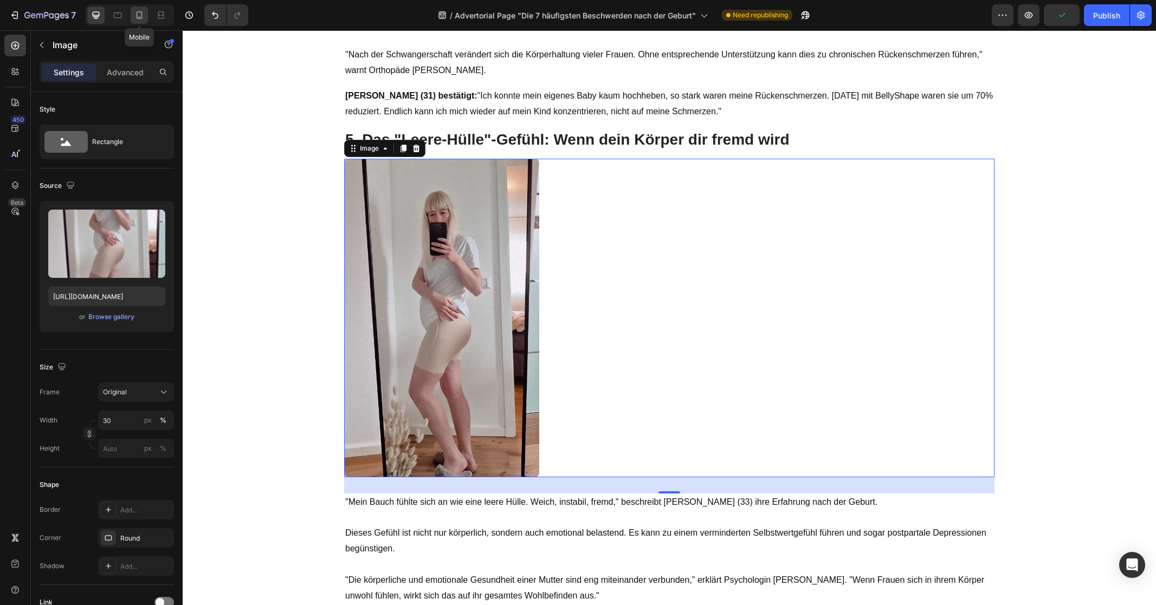
click at [140, 22] on div at bounding box center [139, 15] width 17 height 17
type input "[URL][DOMAIN_NAME]"
type input "100"
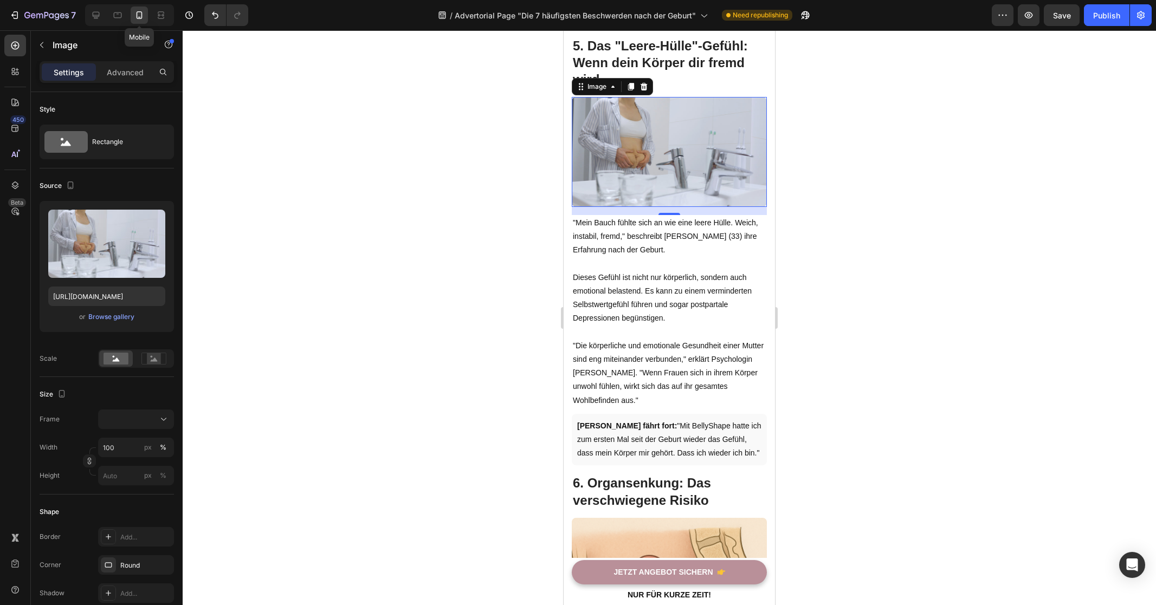
scroll to position [2282, 0]
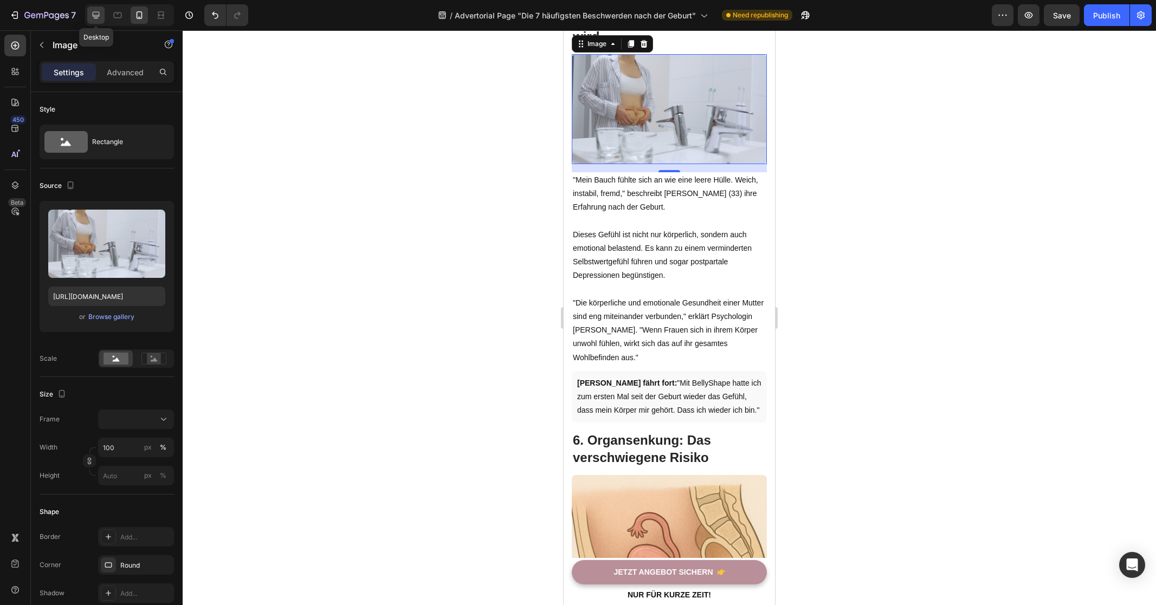
click at [100, 21] on div at bounding box center [95, 15] width 17 height 17
type input "[URL][DOMAIN_NAME]"
type input "30"
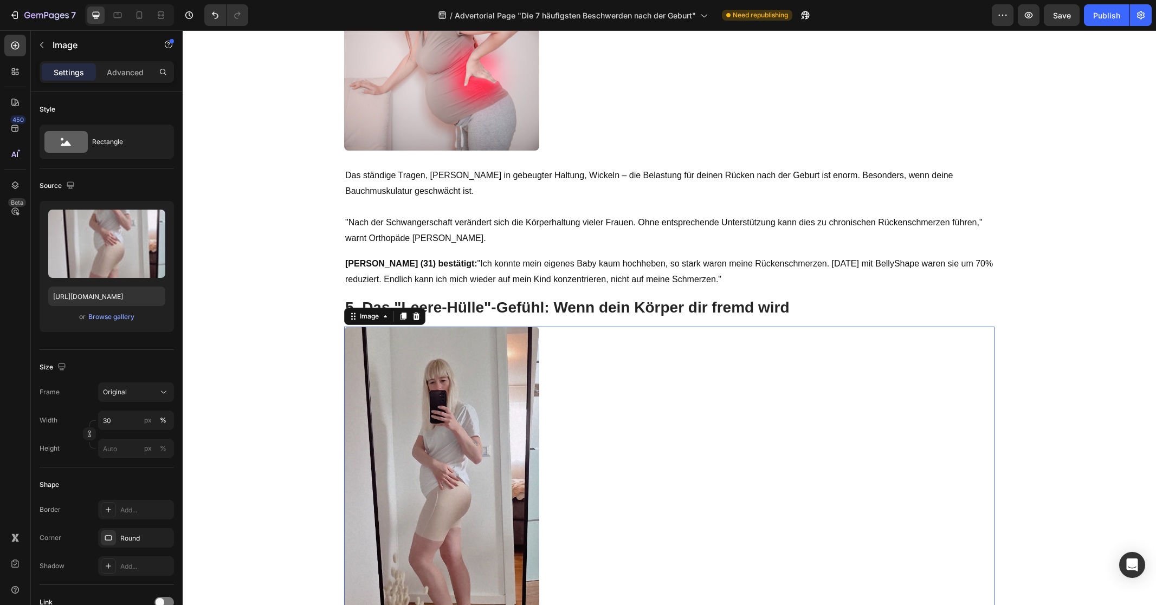
scroll to position [1498, 0]
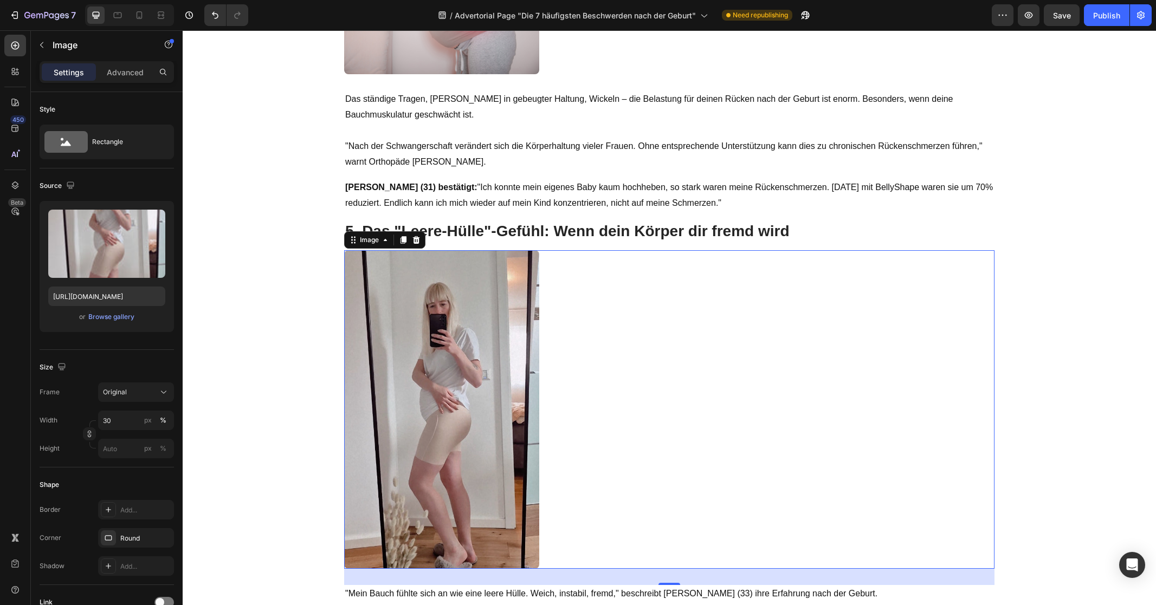
click at [626, 288] on div at bounding box center [669, 409] width 650 height 318
click at [110, 315] on div "Browse gallery" at bounding box center [111, 317] width 46 height 10
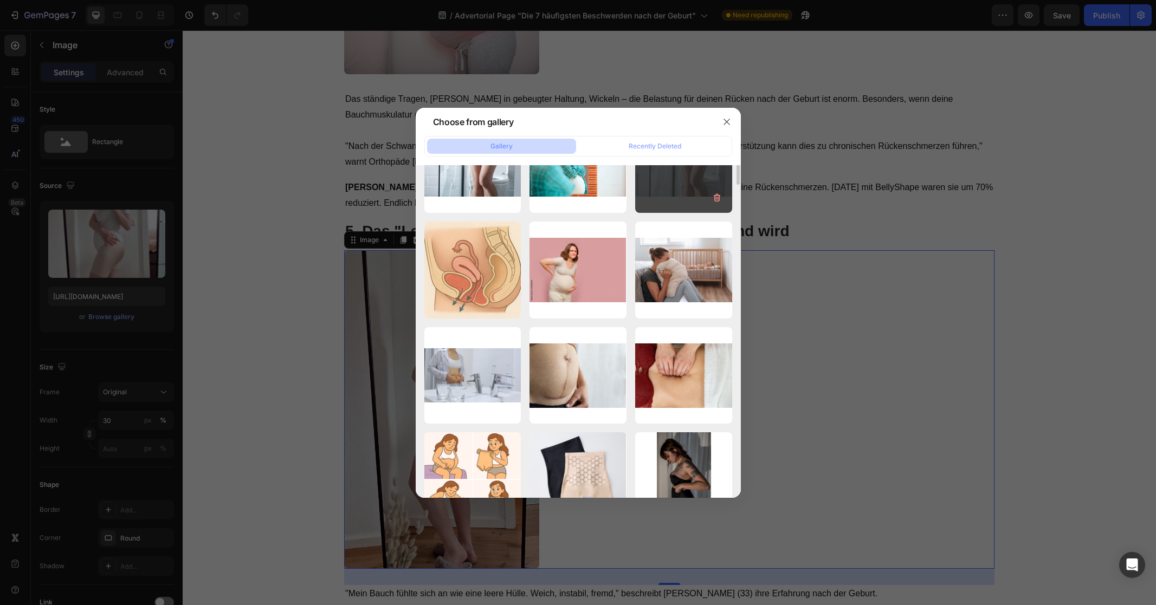
scroll to position [218, 0]
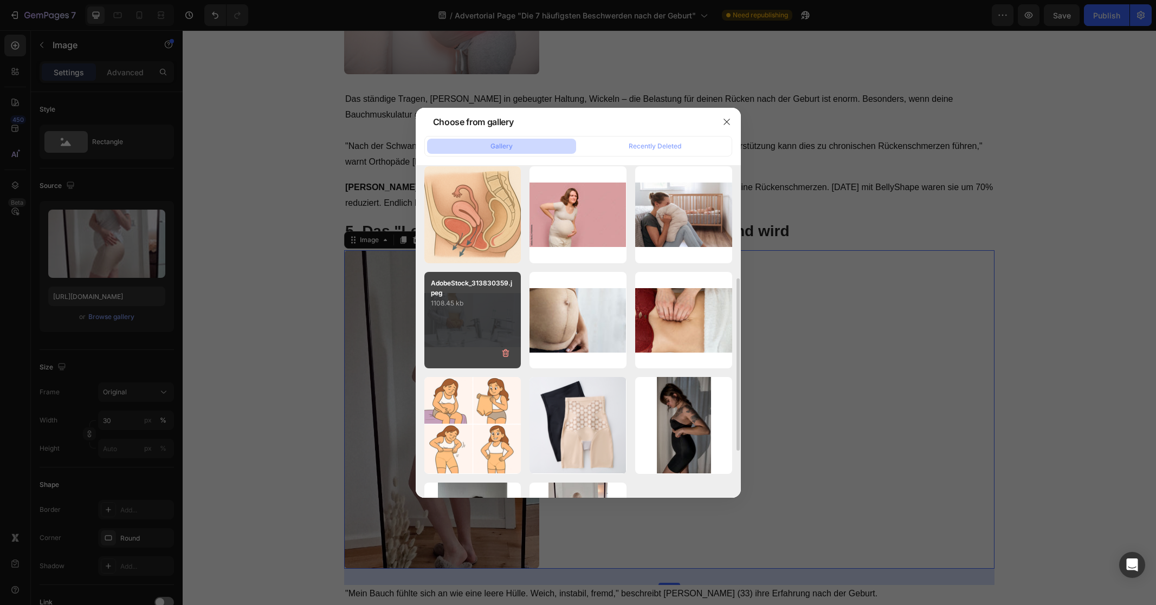
click at [483, 303] on p "1108.45 kb" at bounding box center [473, 303] width 84 height 11
type input "[URL][DOMAIN_NAME]"
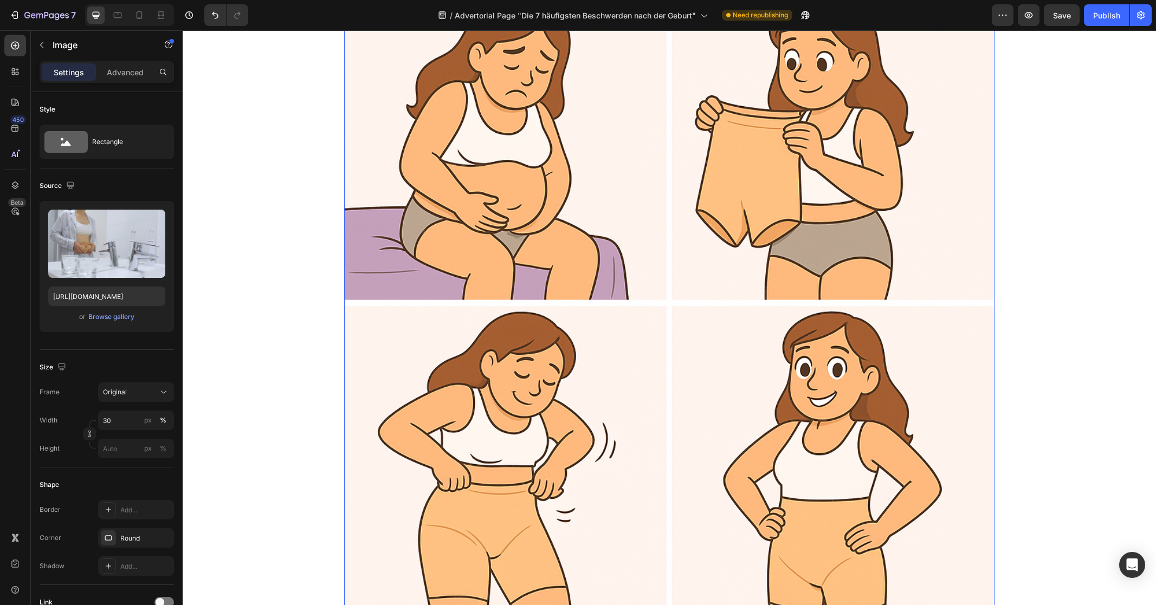
scroll to position [1857, 0]
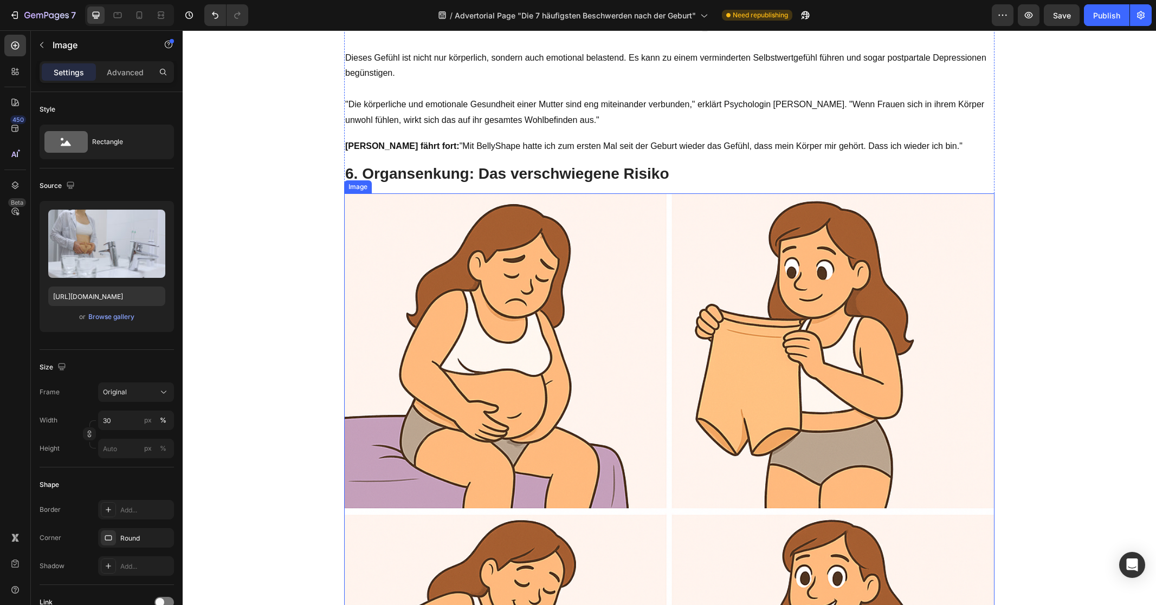
click at [560, 300] on img at bounding box center [669, 518] width 650 height 650
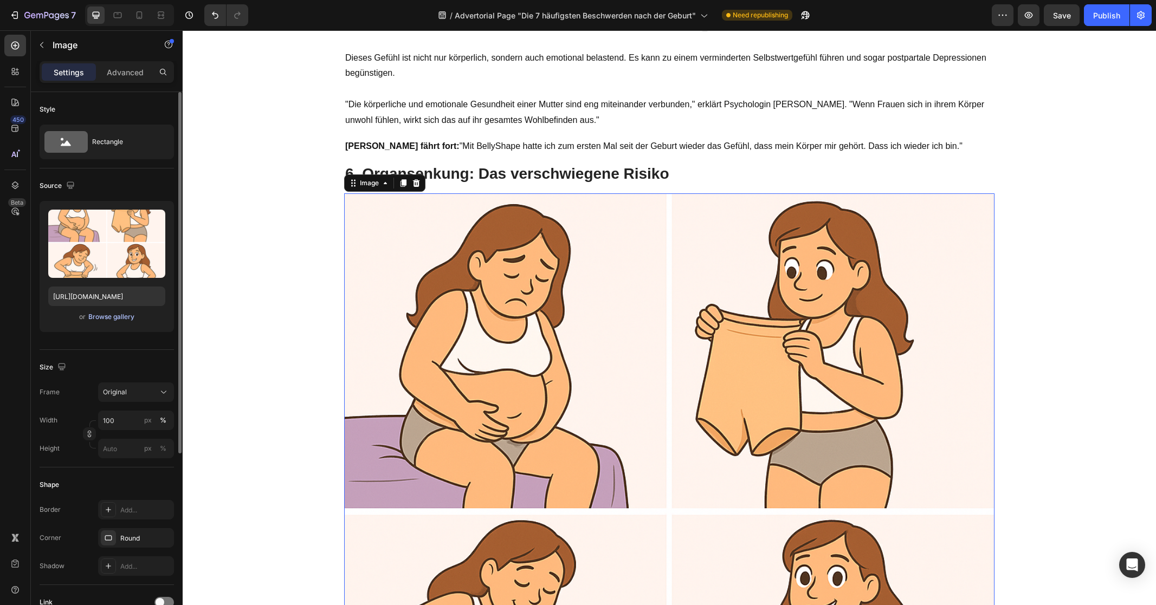
click at [100, 316] on div "Browse gallery" at bounding box center [111, 317] width 46 height 10
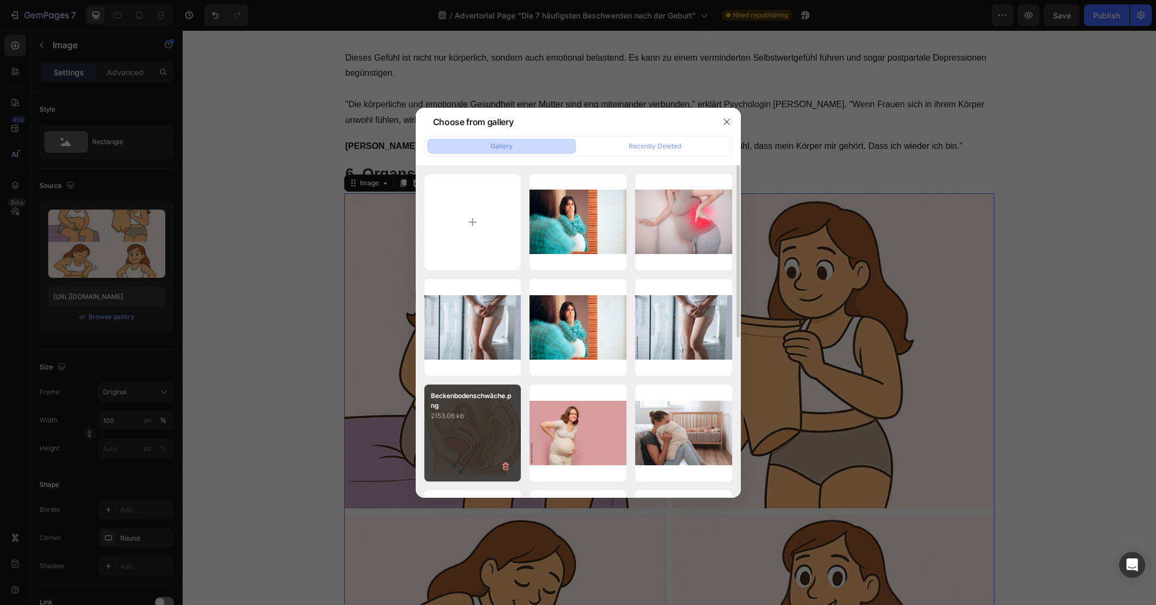
click at [486, 411] on p "2153.06 kb" at bounding box center [473, 416] width 84 height 11
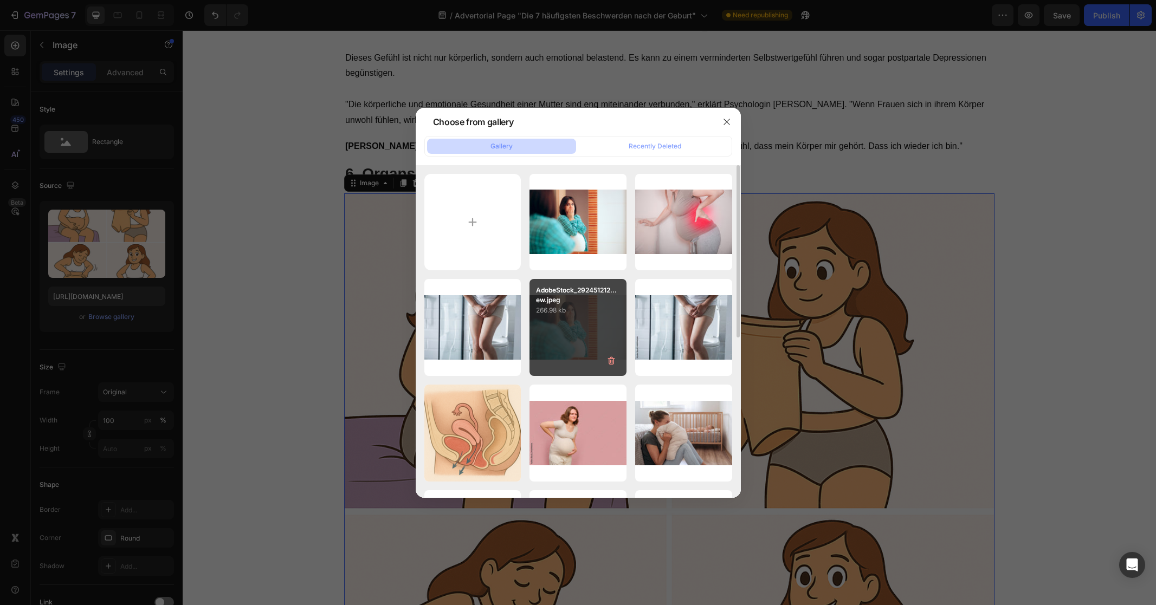
type input "[URL][DOMAIN_NAME]"
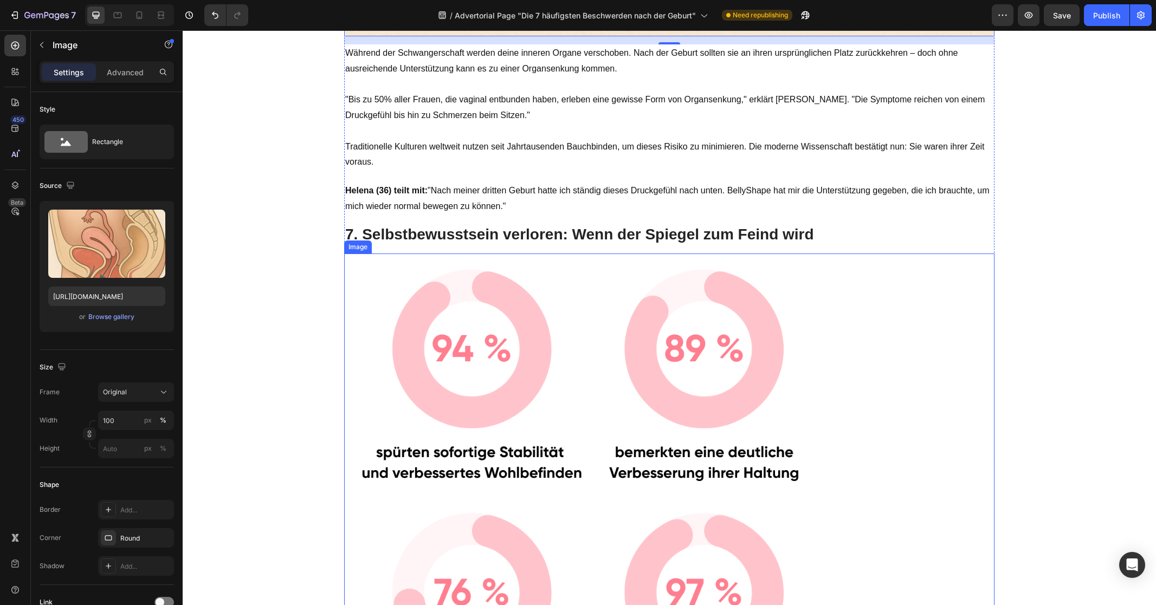
scroll to position [2671, 0]
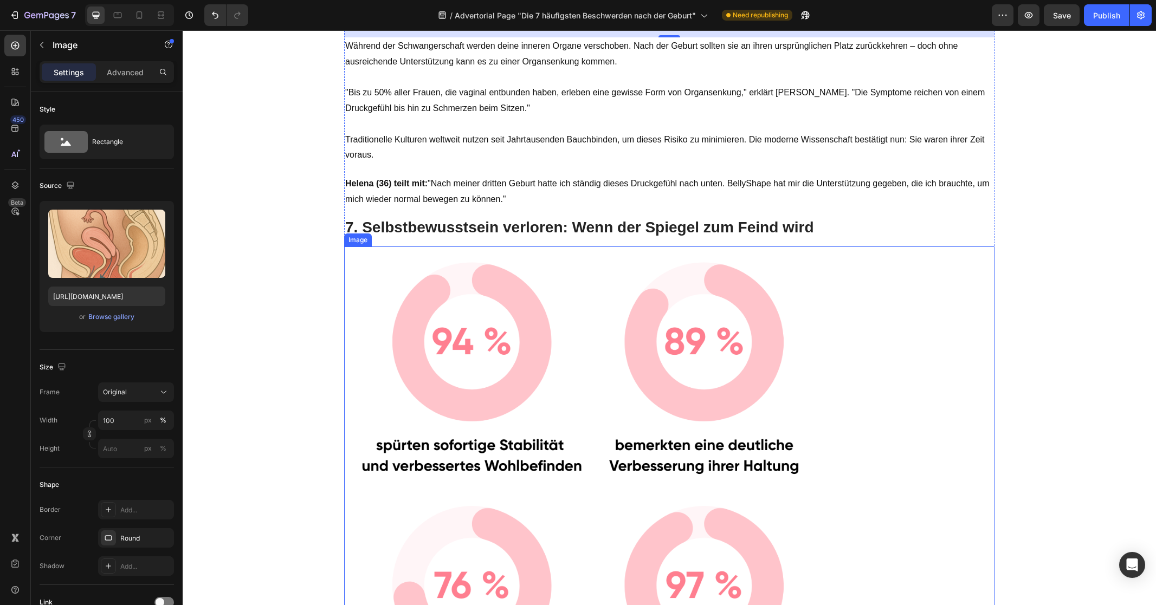
click at [539, 303] on img at bounding box center [588, 491] width 488 height 488
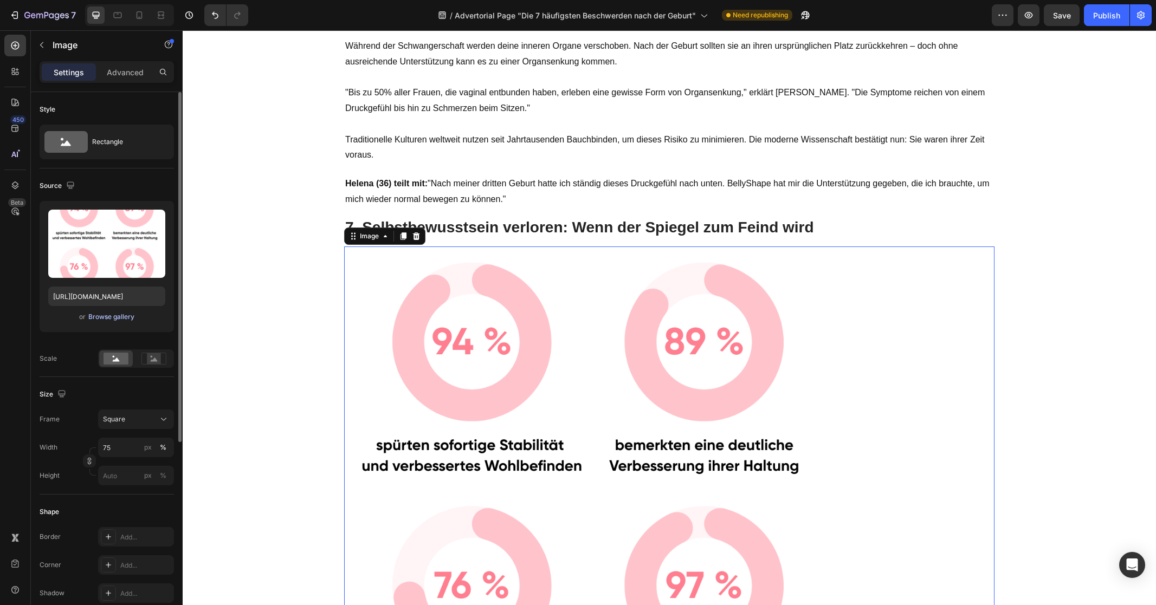
click at [120, 314] on div "Browse gallery" at bounding box center [111, 317] width 46 height 10
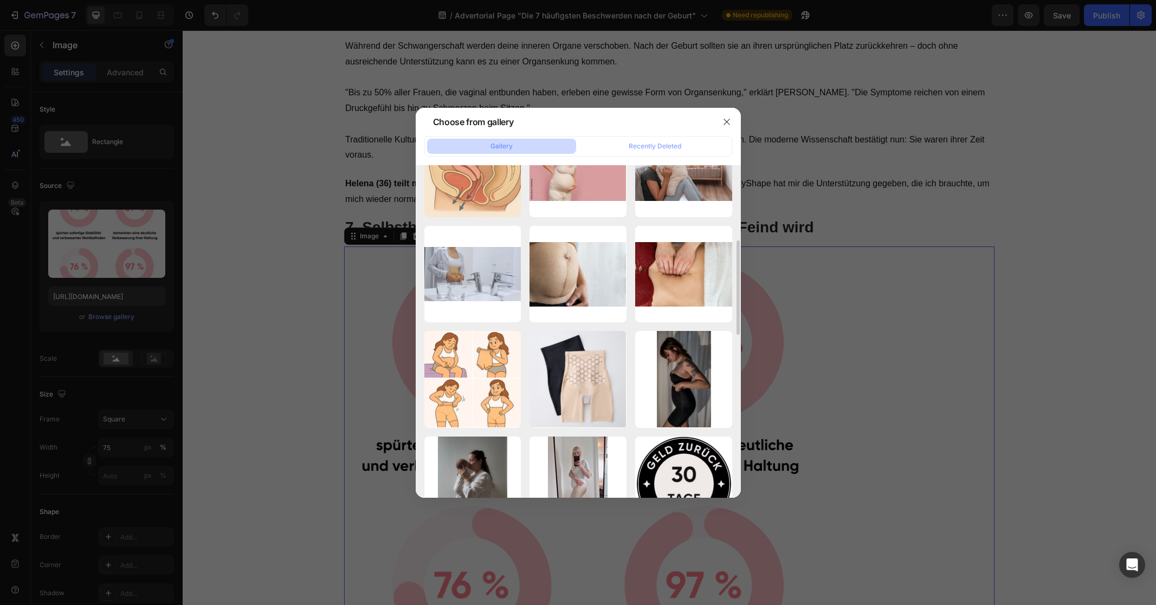
scroll to position [0, 0]
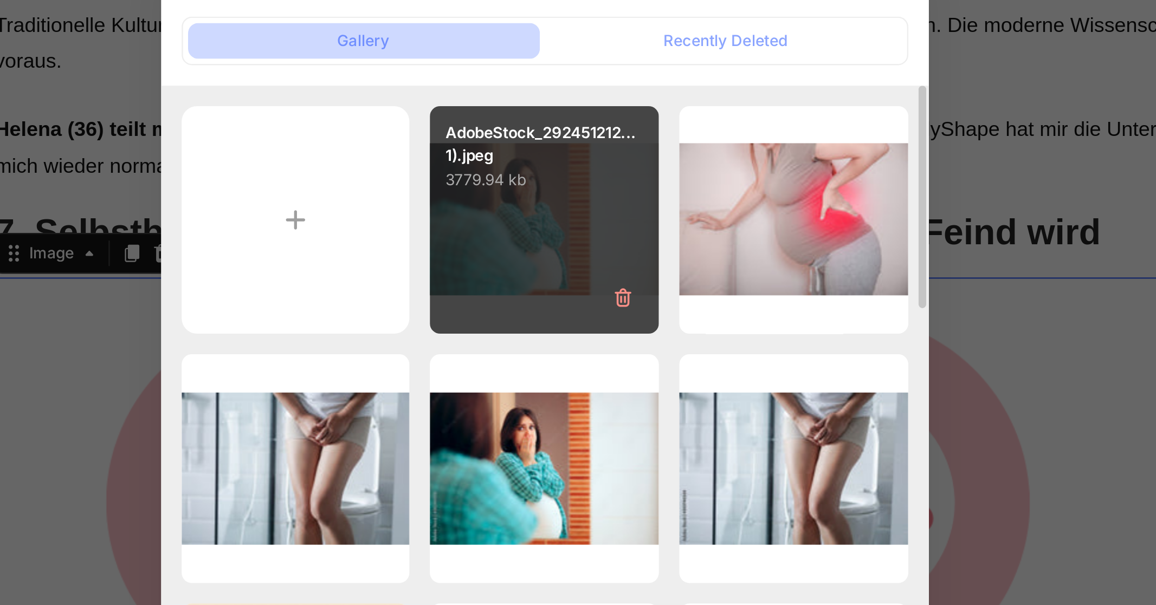
click at [594, 221] on div "AdobeStock_292451212...1).jpeg 3779.94 kb" at bounding box center [577, 222] width 97 height 97
type input "[URL][DOMAIN_NAME]"
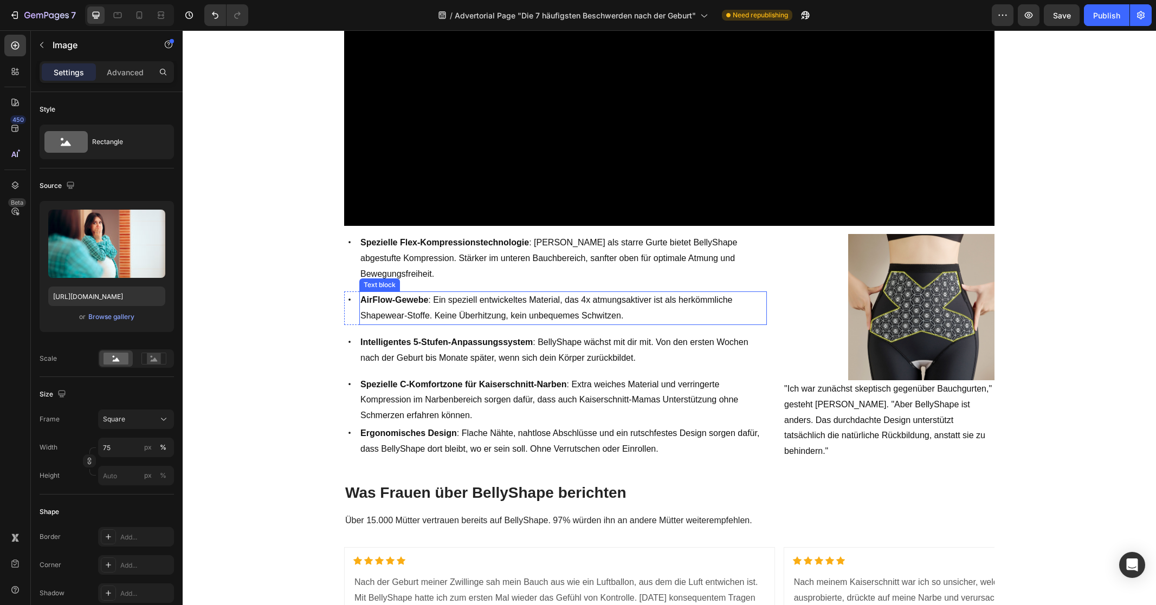
scroll to position [4547, 0]
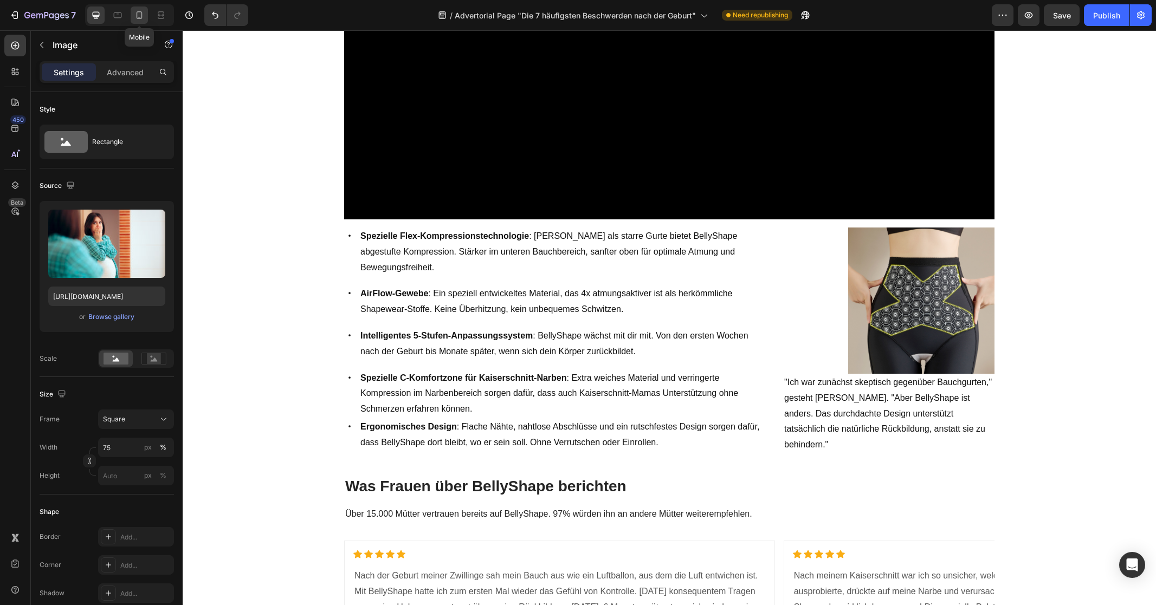
click at [135, 12] on icon at bounding box center [139, 15] width 11 height 11
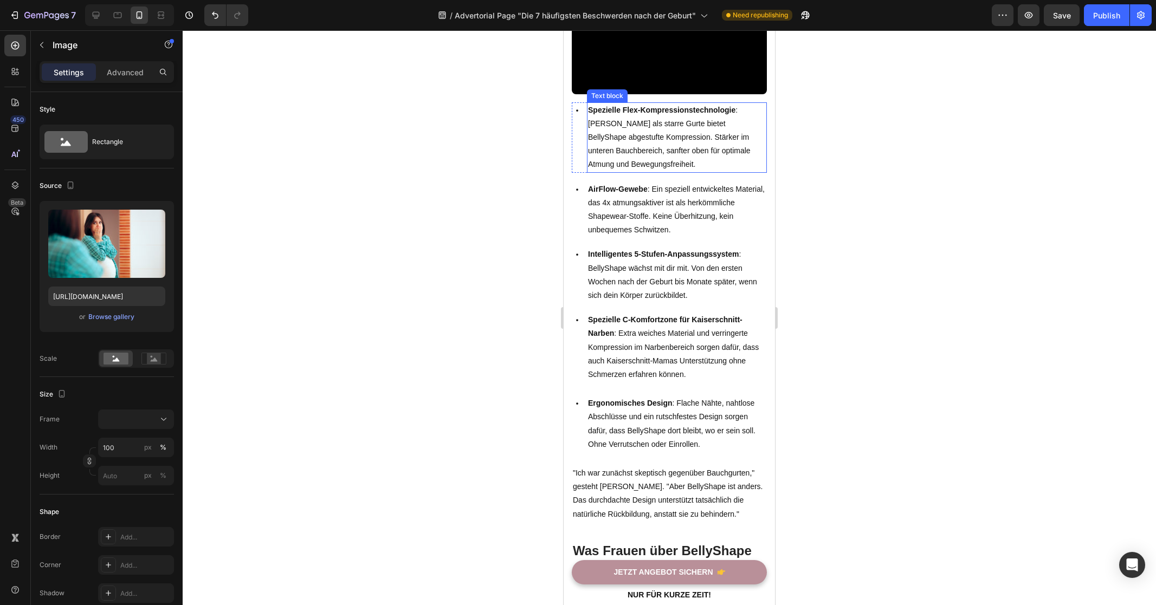
scroll to position [4037, 0]
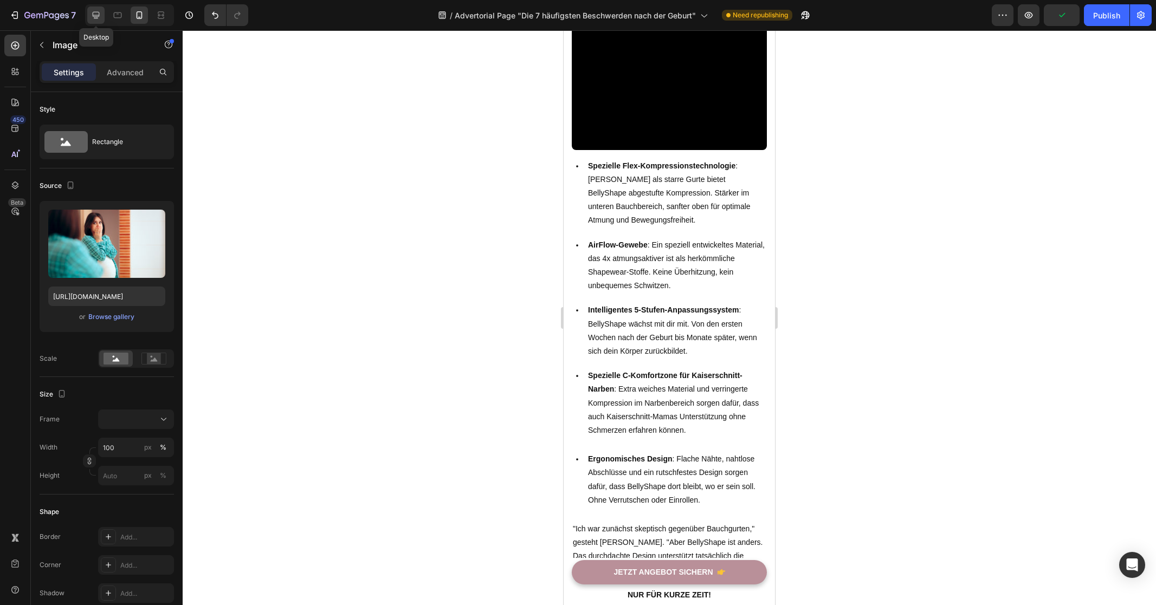
click at [97, 14] on icon at bounding box center [95, 15] width 11 height 11
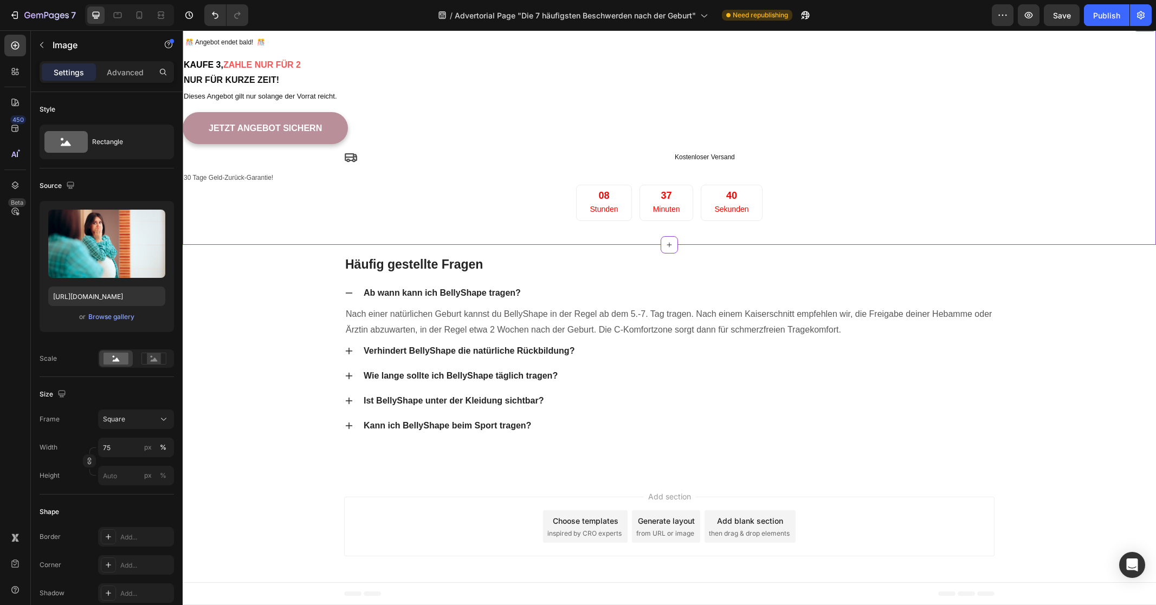
scroll to position [5581, 0]
click at [138, 12] on icon at bounding box center [139, 15] width 11 height 11
type input "100"
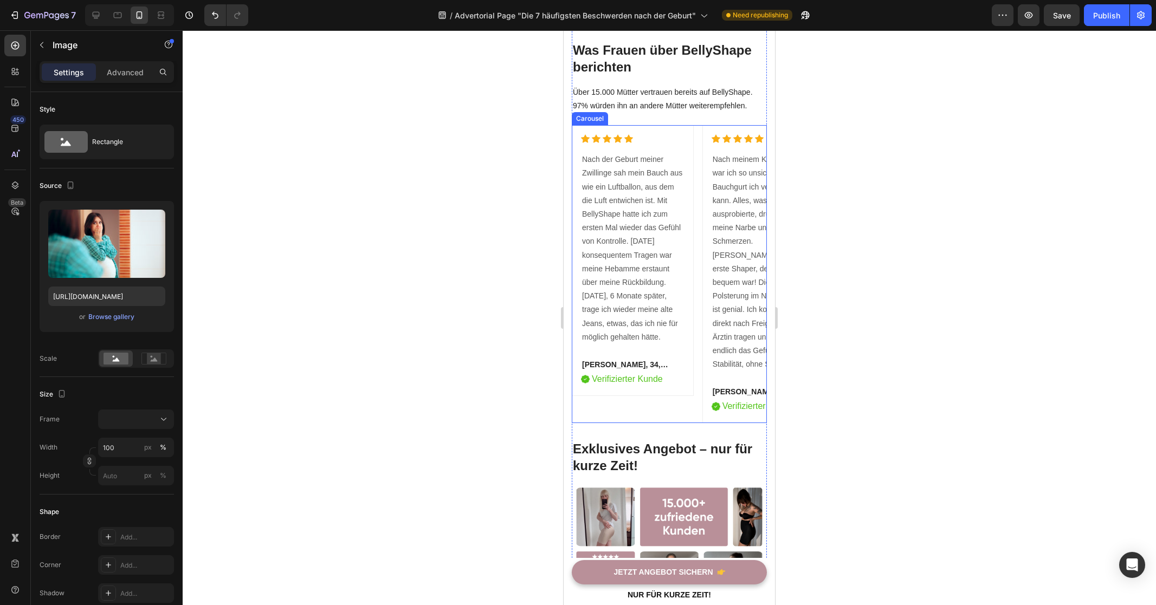
scroll to position [4833, 0]
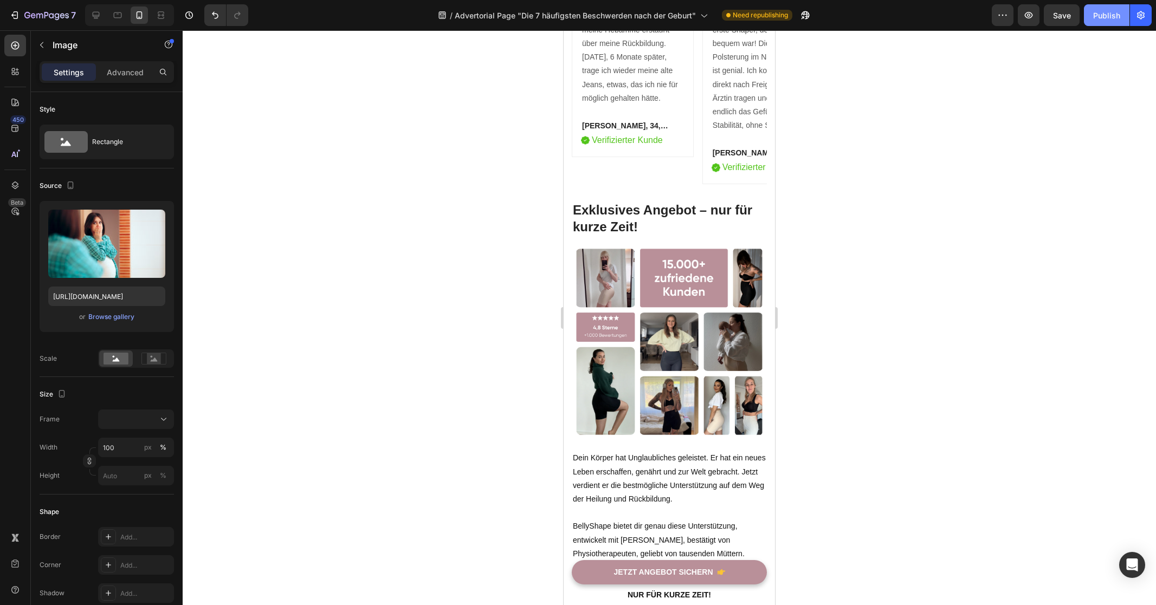
click at [1090, 16] on button "Publish" at bounding box center [1107, 15] width 46 height 22
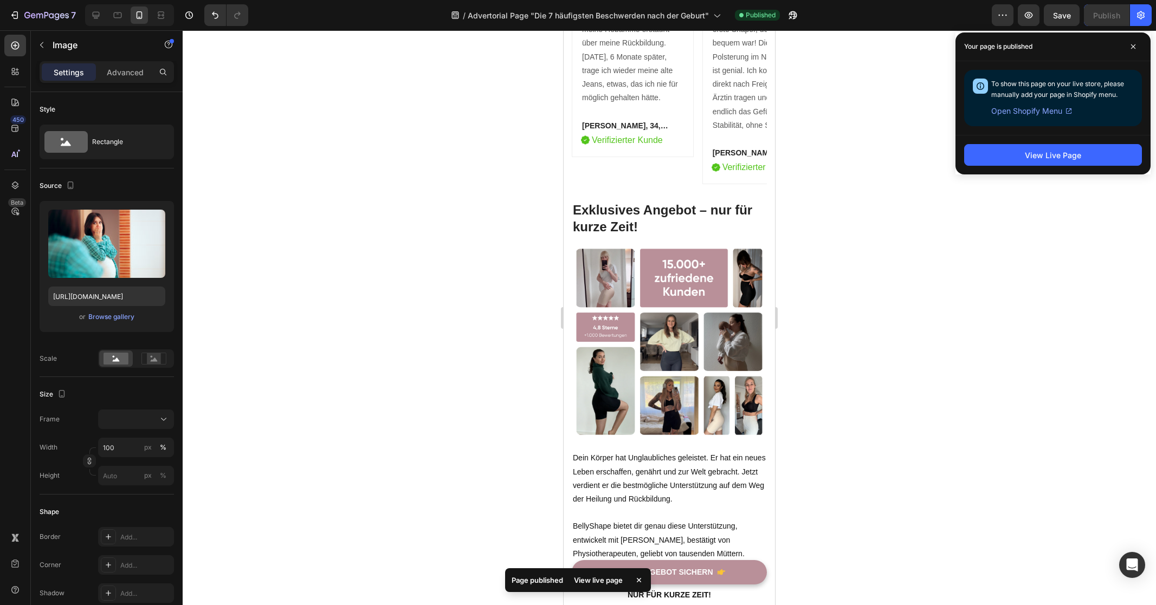
click at [845, 105] on div at bounding box center [669, 317] width 973 height 575
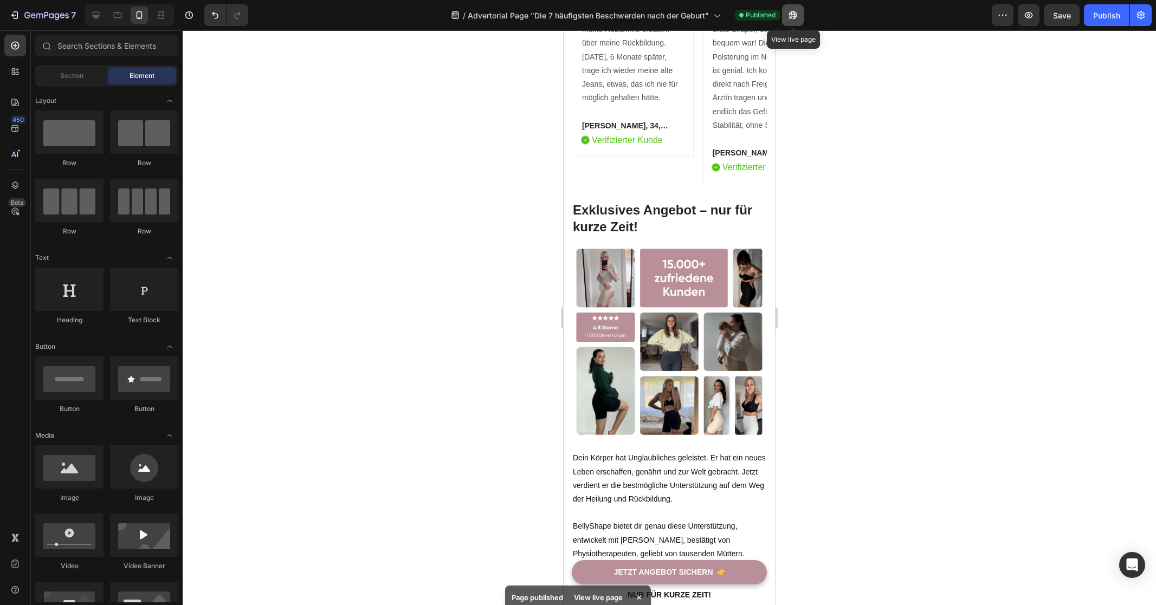
click at [795, 17] on icon "button" at bounding box center [792, 15] width 11 height 11
